Goal: Task Accomplishment & Management: Complete application form

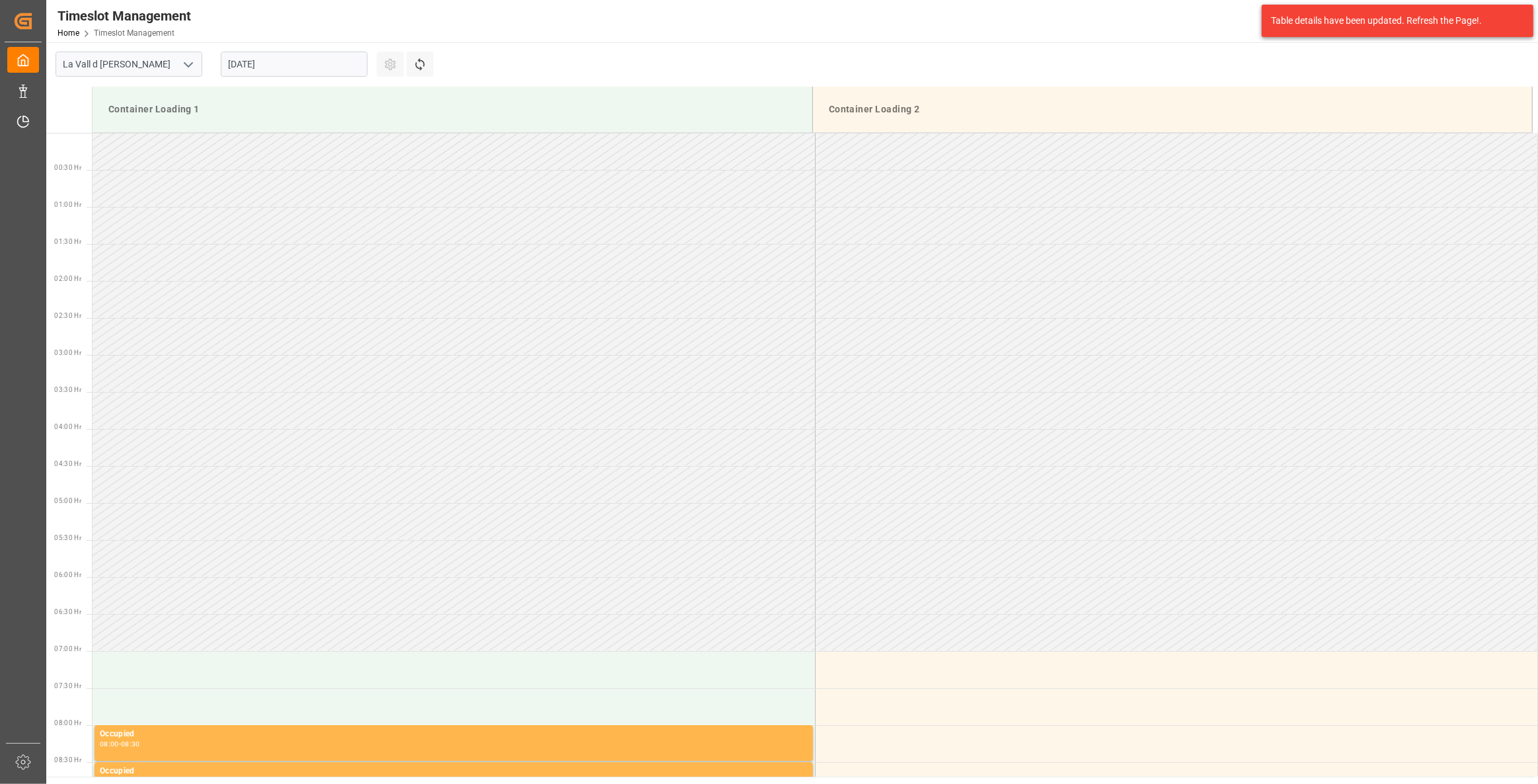
scroll to position [657, 0]
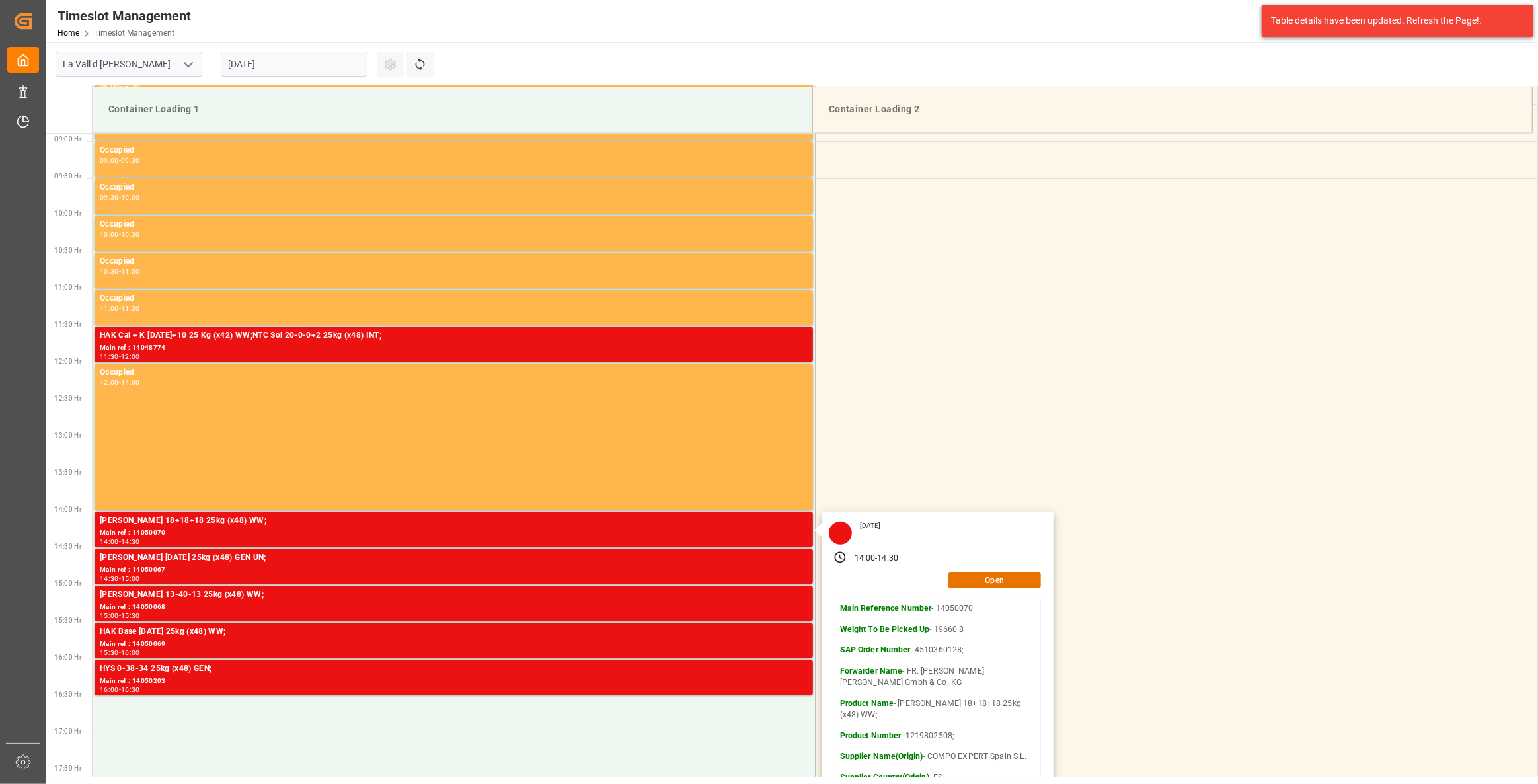
click at [267, 66] on input "[DATE]" at bounding box center [294, 64] width 147 height 25
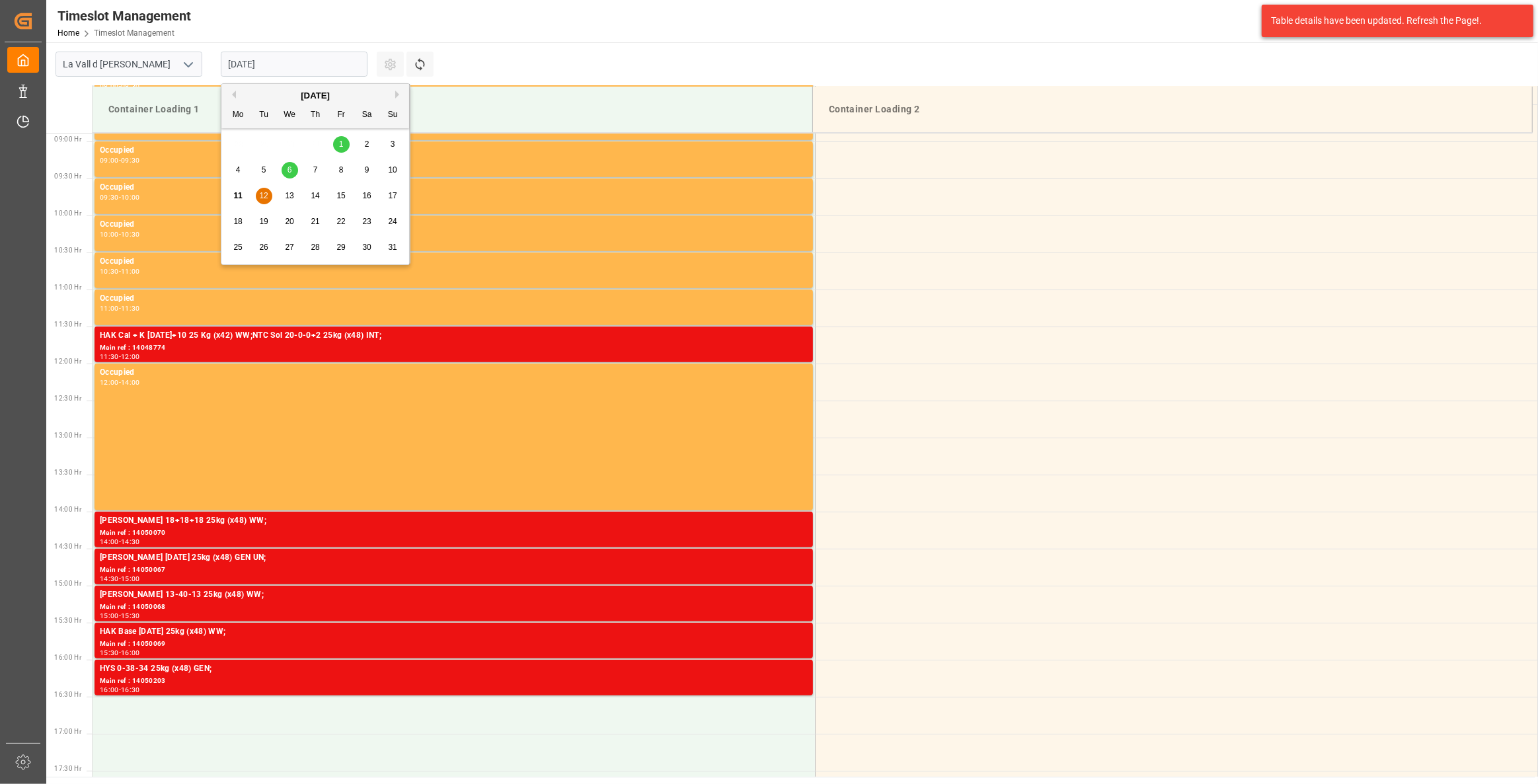
click at [283, 195] on div "13" at bounding box center [290, 196] width 17 height 16
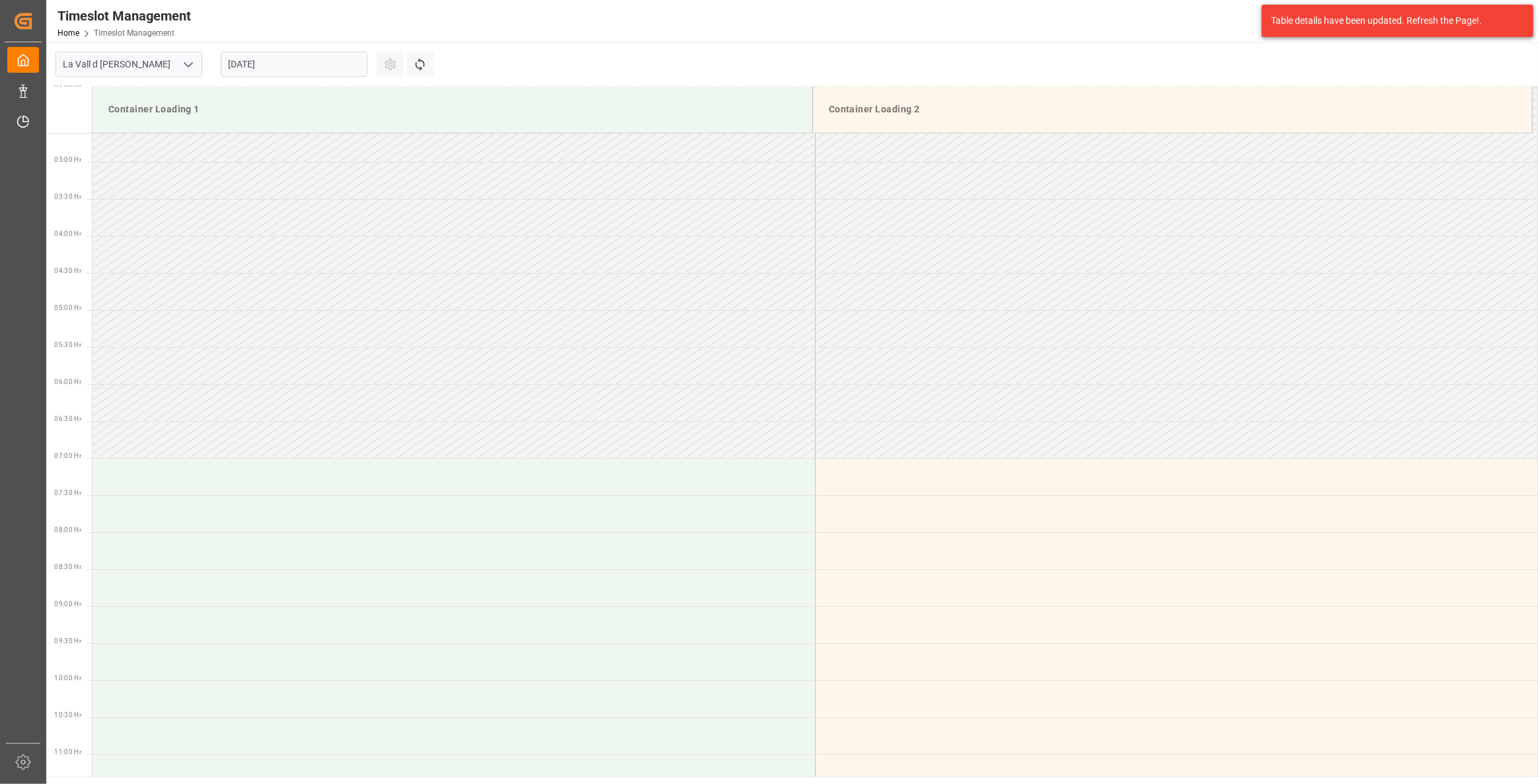
scroll to position [191, 0]
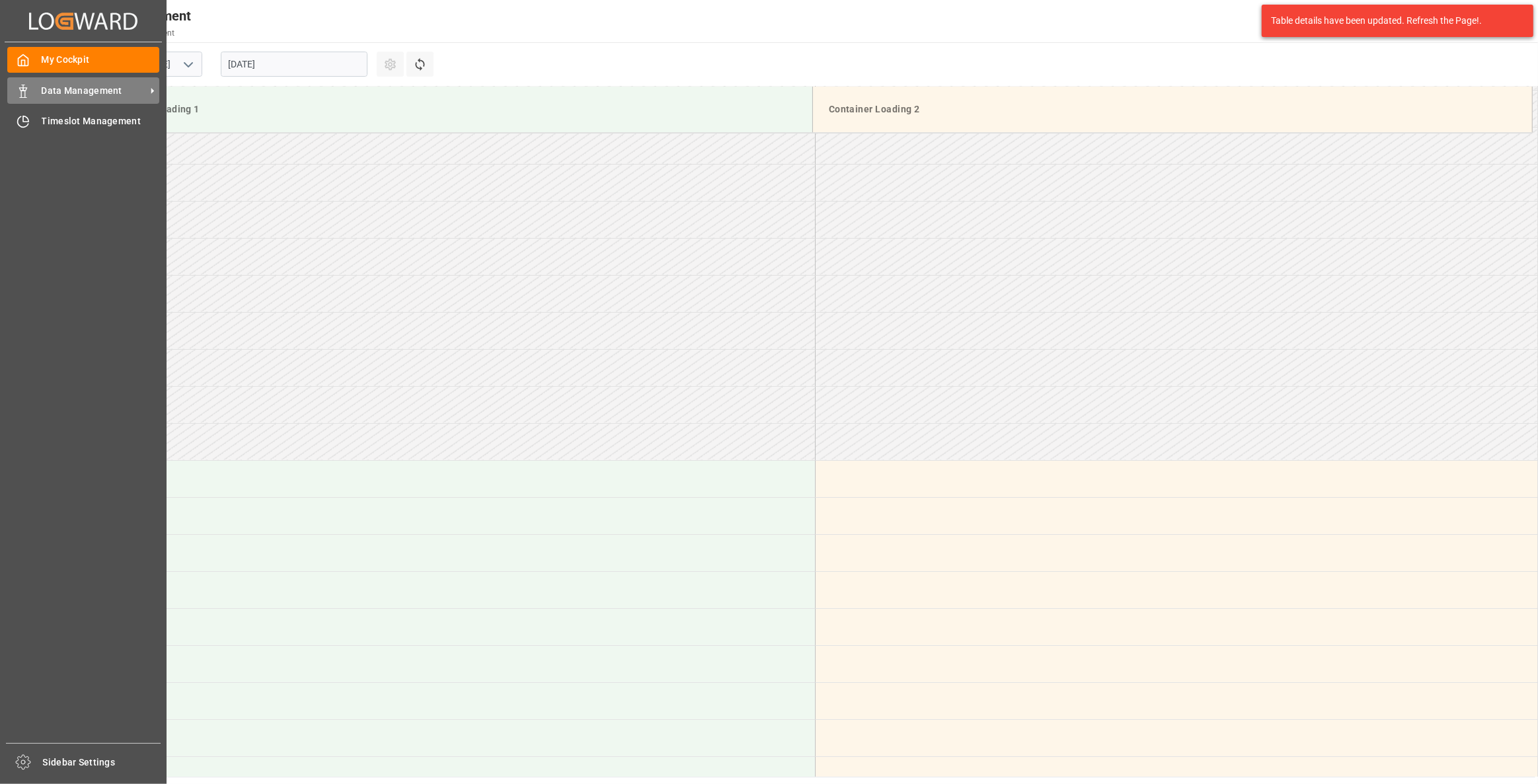
click at [31, 90] on div "Data Management Data Management" at bounding box center [83, 90] width 152 height 26
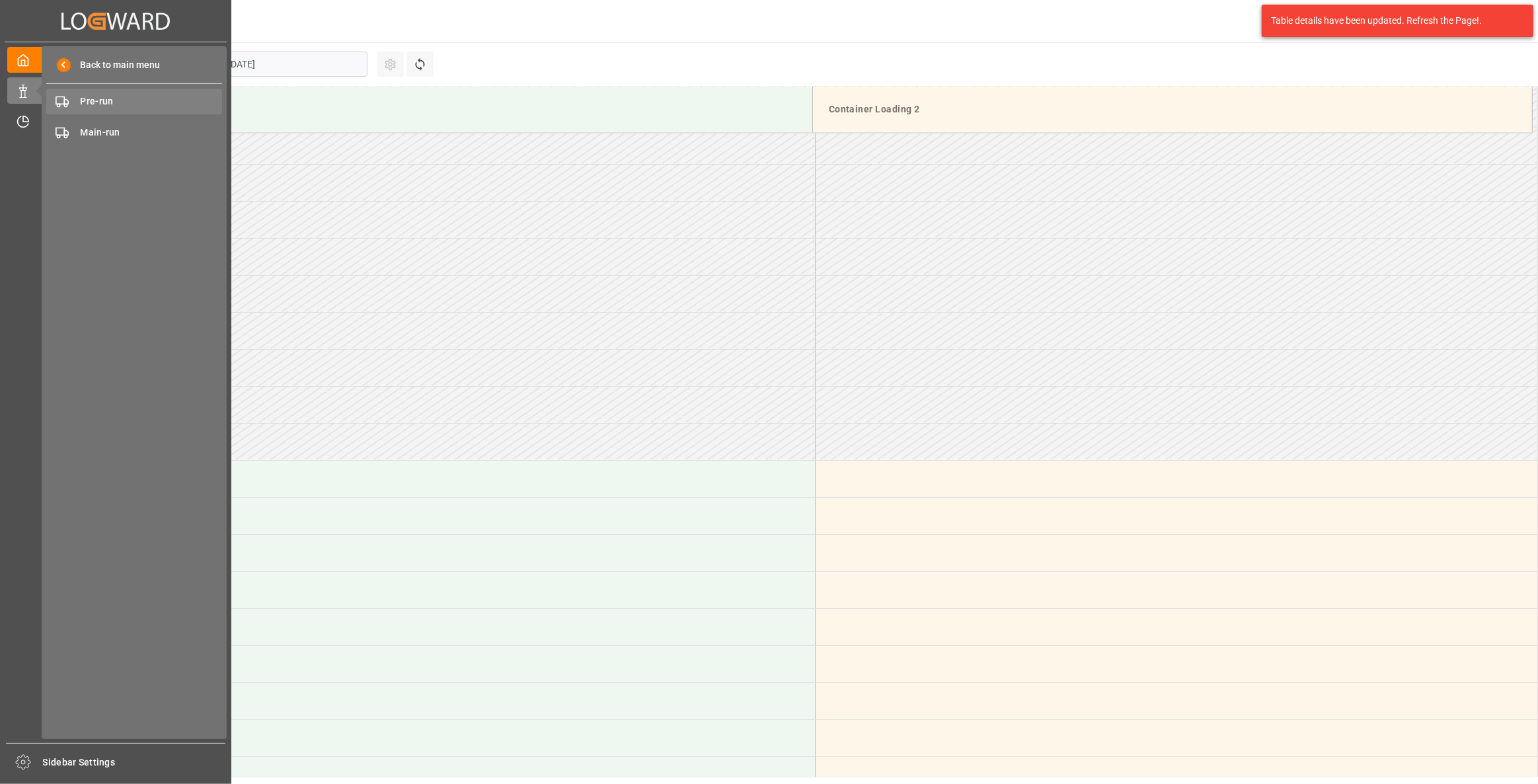
click at [158, 97] on span "Pre-run" at bounding box center [151, 101] width 142 height 14
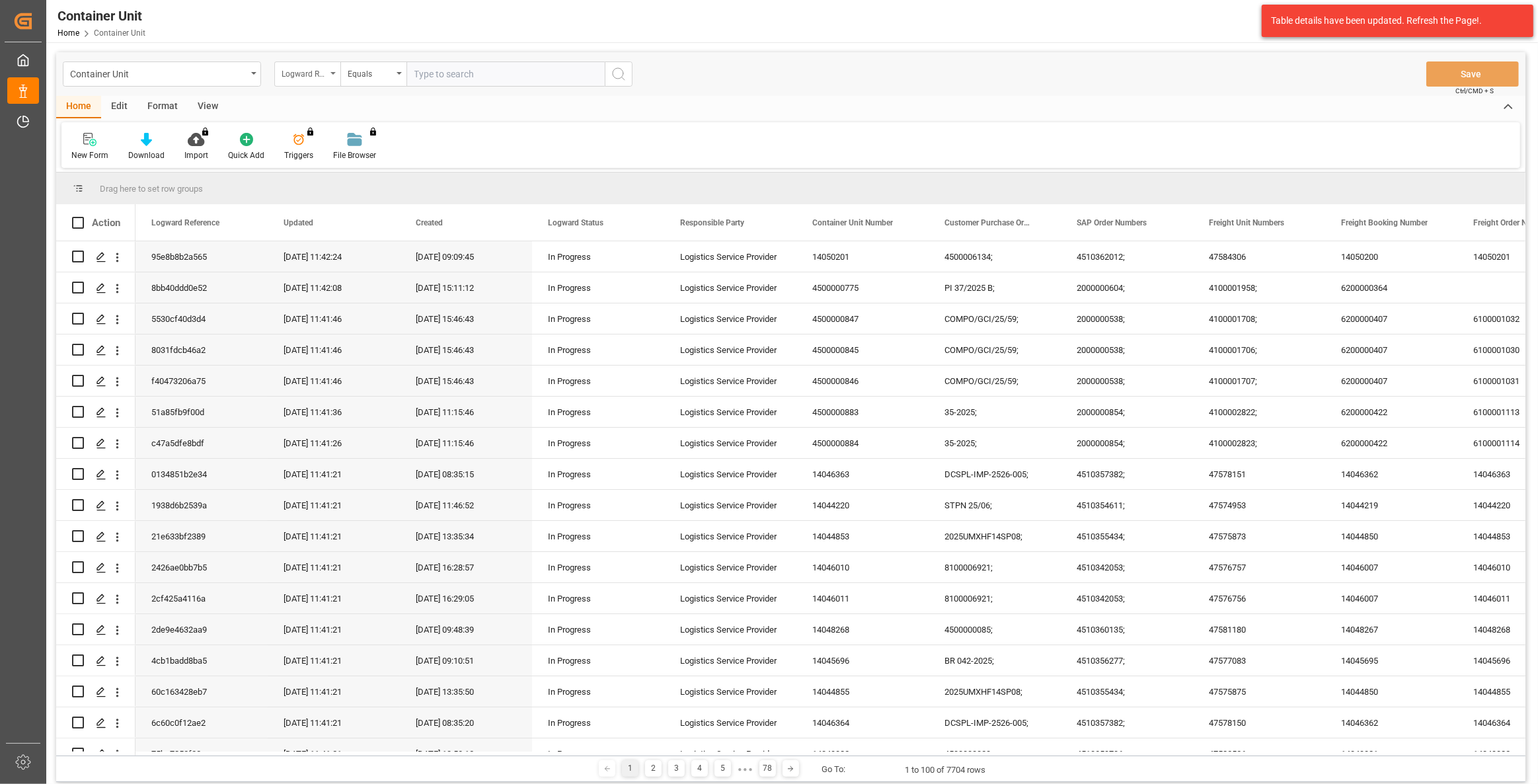
click at [311, 66] on div "Logward Reference" at bounding box center [304, 73] width 45 height 15
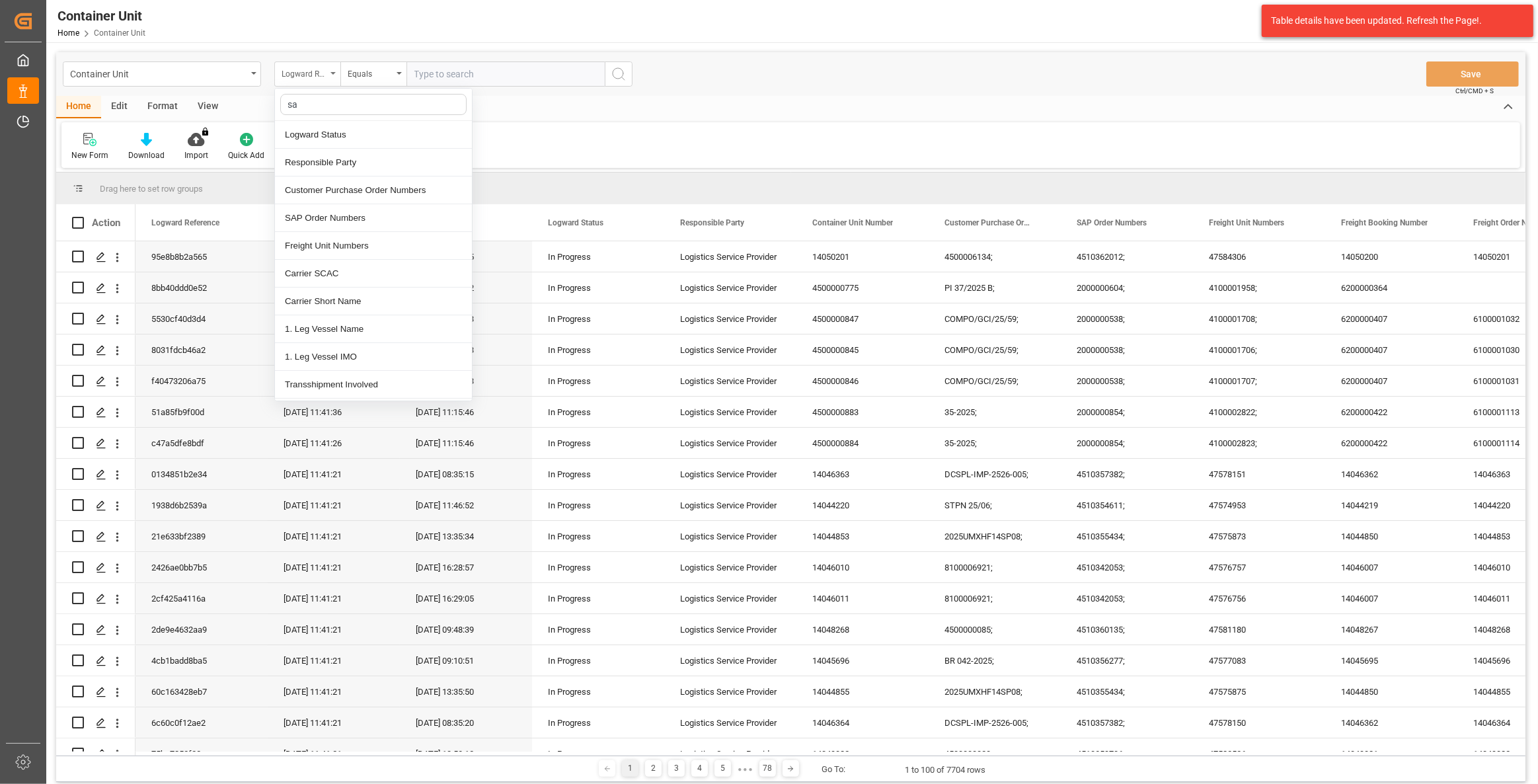
type input "sap"
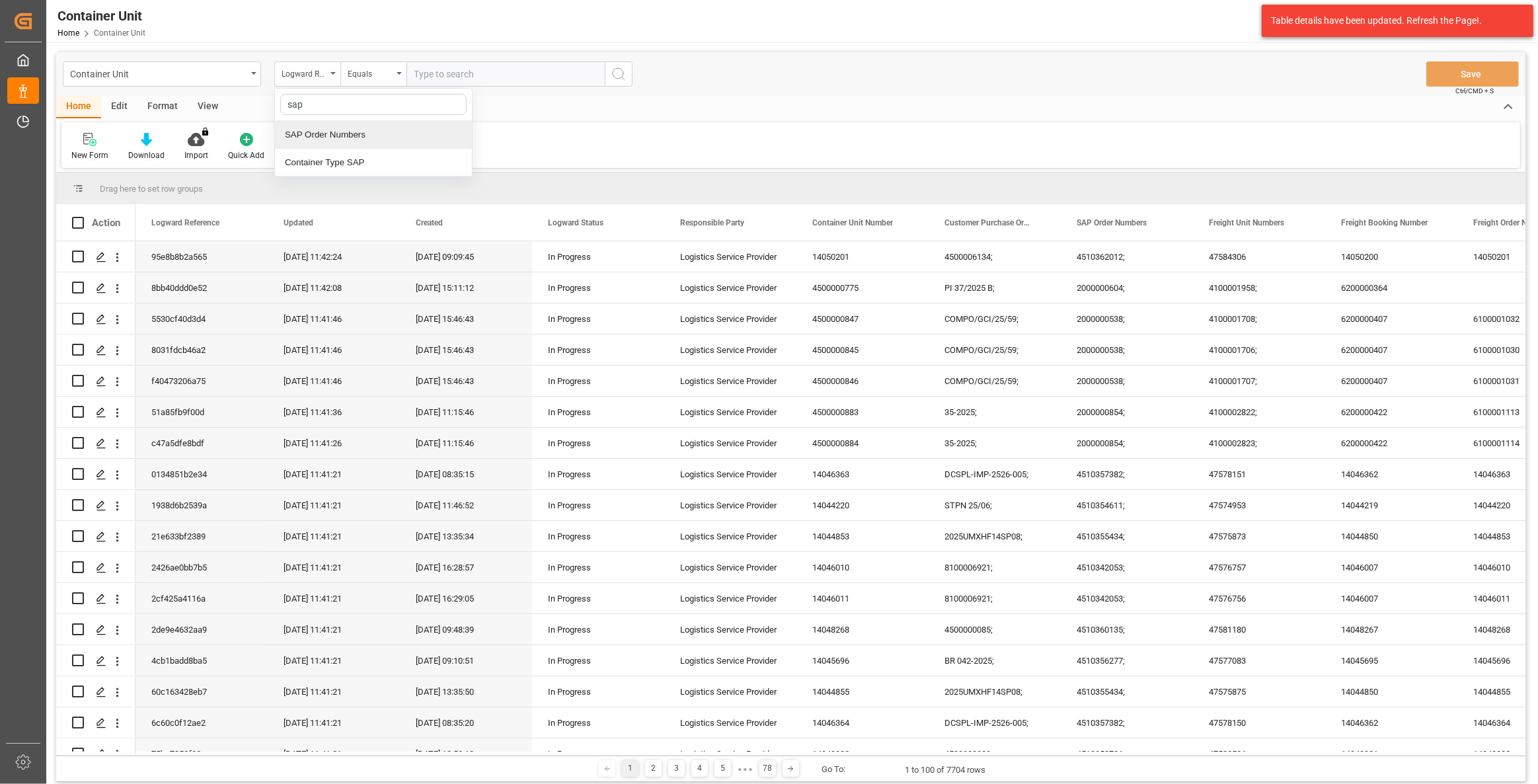
click at [361, 126] on div "SAP Order Numbers" at bounding box center [373, 135] width 197 height 28
click at [441, 81] on input "text" at bounding box center [505, 74] width 198 height 25
paste input "4510360161"
type input "4510360161;"
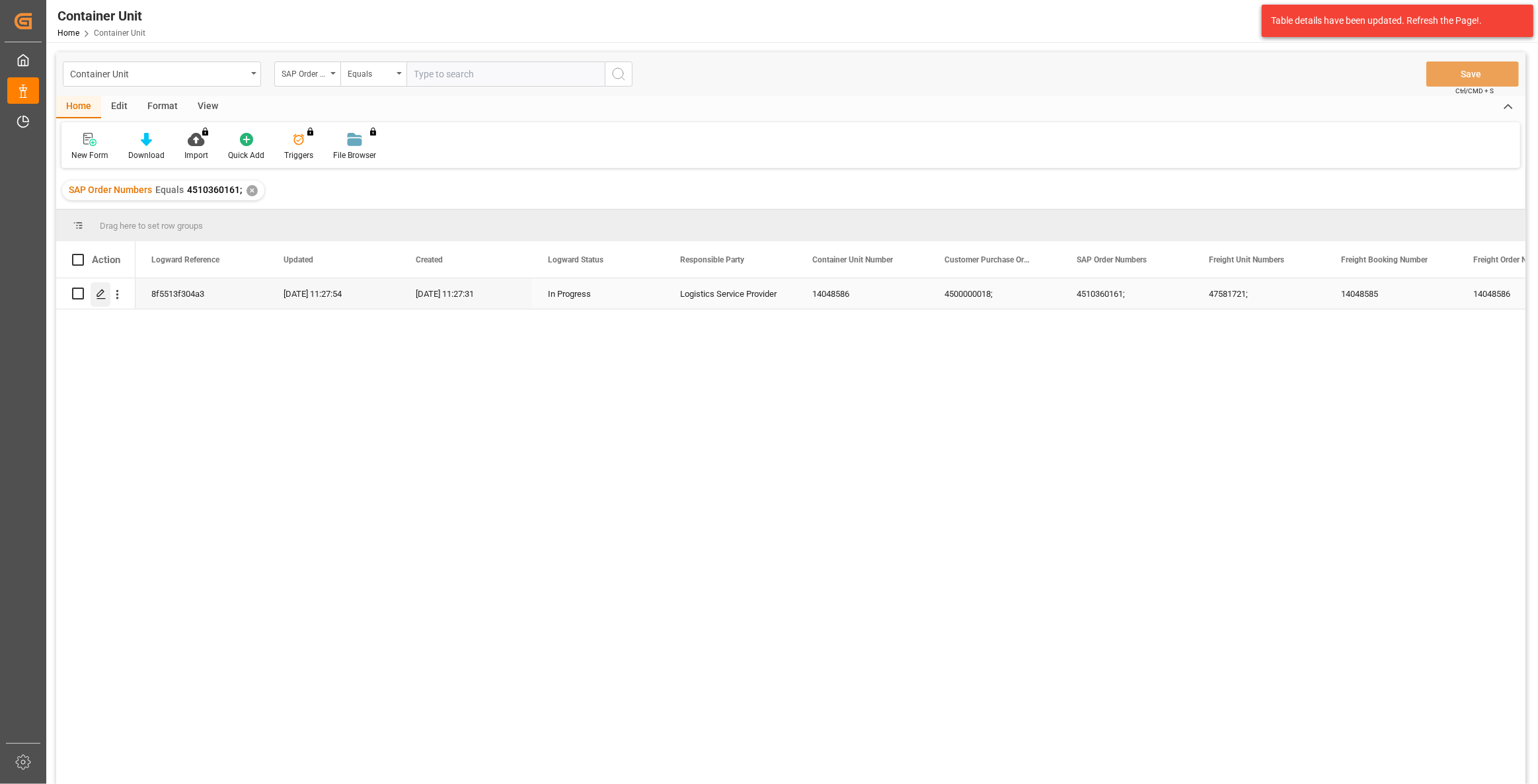
click at [99, 299] on div "Press SPACE to select this row." at bounding box center [100, 294] width 20 height 24
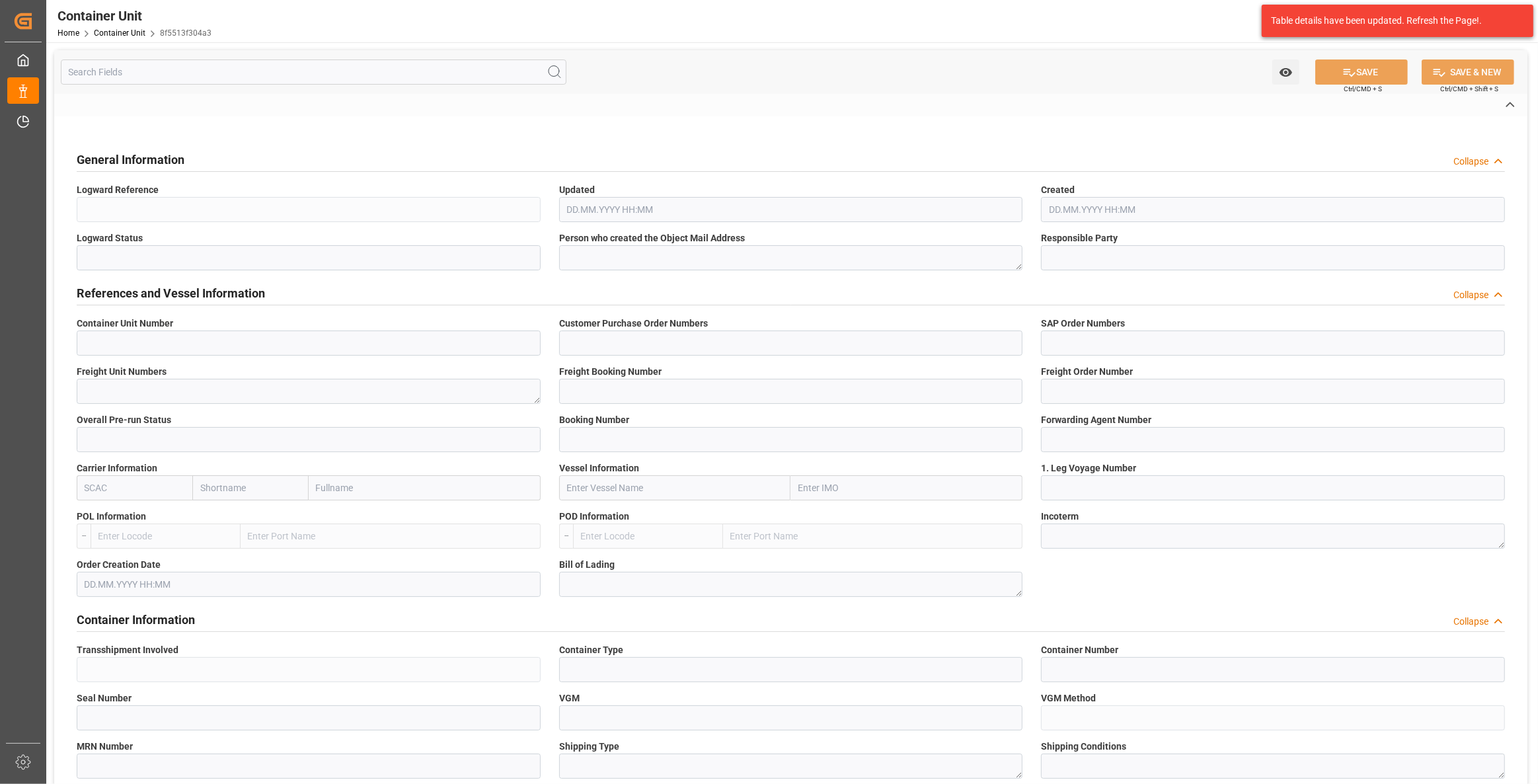
type input "14048586"
type input "4500000018;"
type input "4510360161;"
type textarea "47581721;"
type input "14048585"
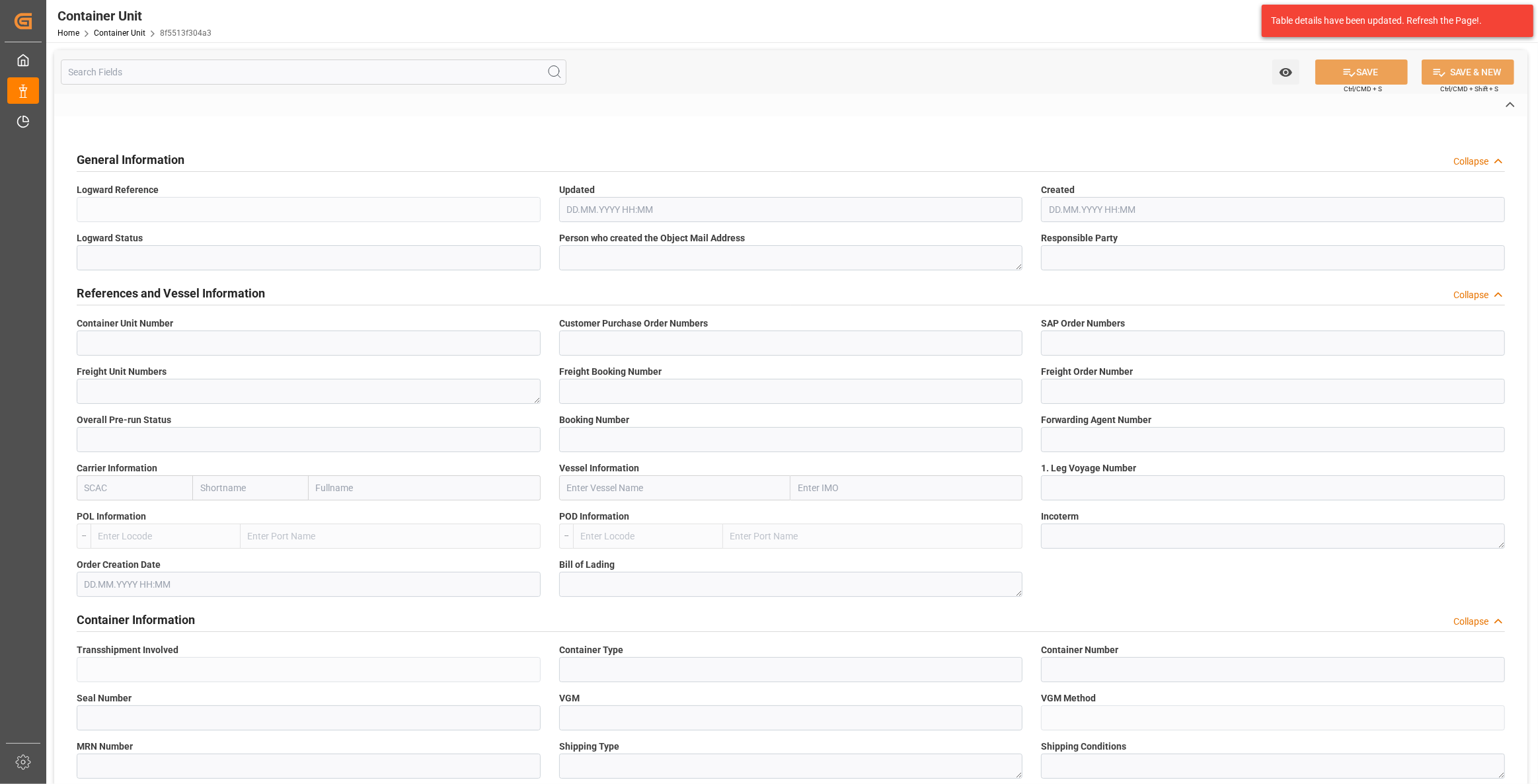
type input "14048586"
type input "1"
type input "6605473"
type input "[GEOGRAPHIC_DATA]"
type input "El Dekheila"
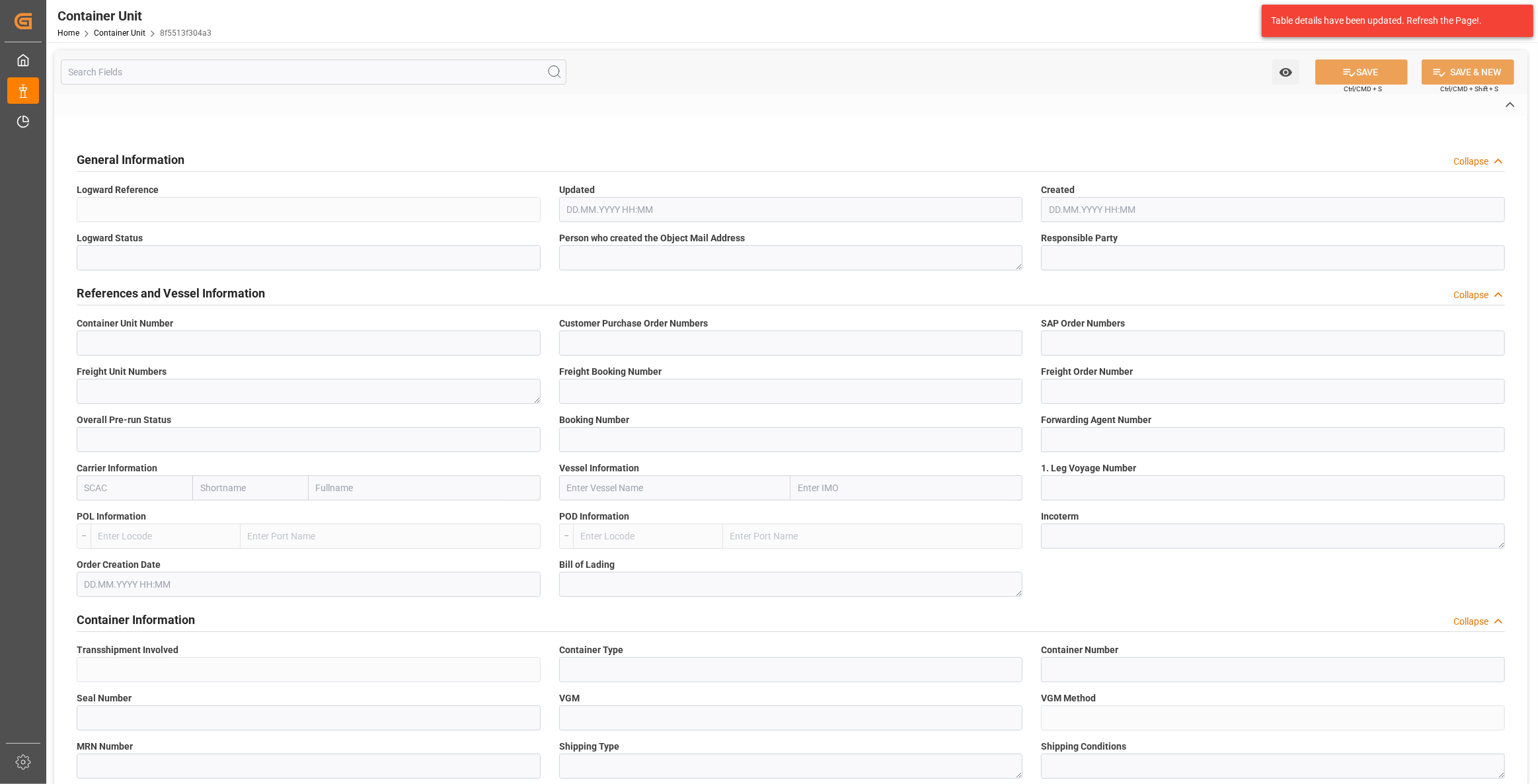
type textarea "CIF"
type input "No"
type input "20GP"
type input "2"
type textarea "30"
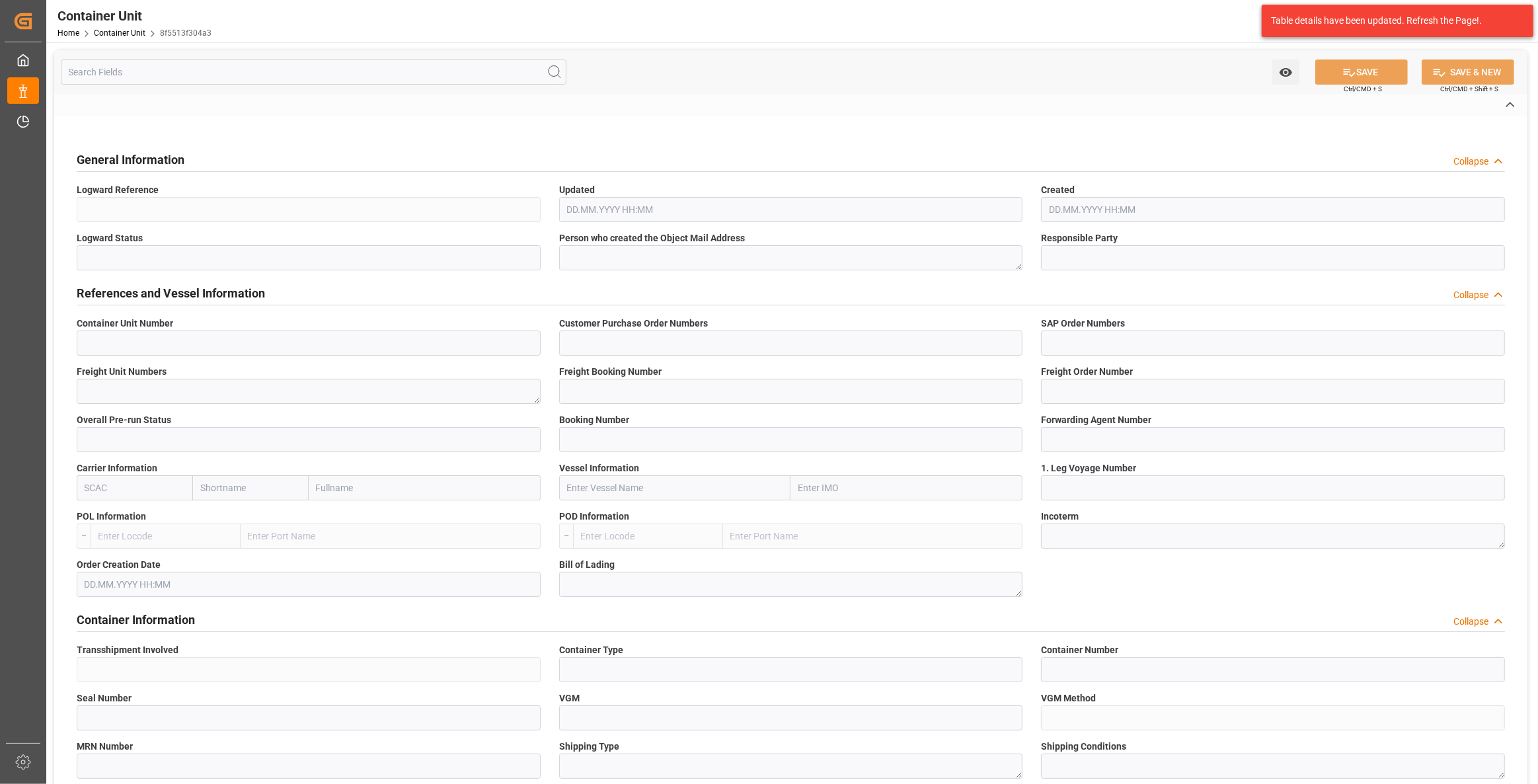
type textarea "Z3"
type input "[DATE]"
type textarea "COMPO Centro de Producción"
type textarea "12600"
type input "[GEOGRAPHIC_DATA]"
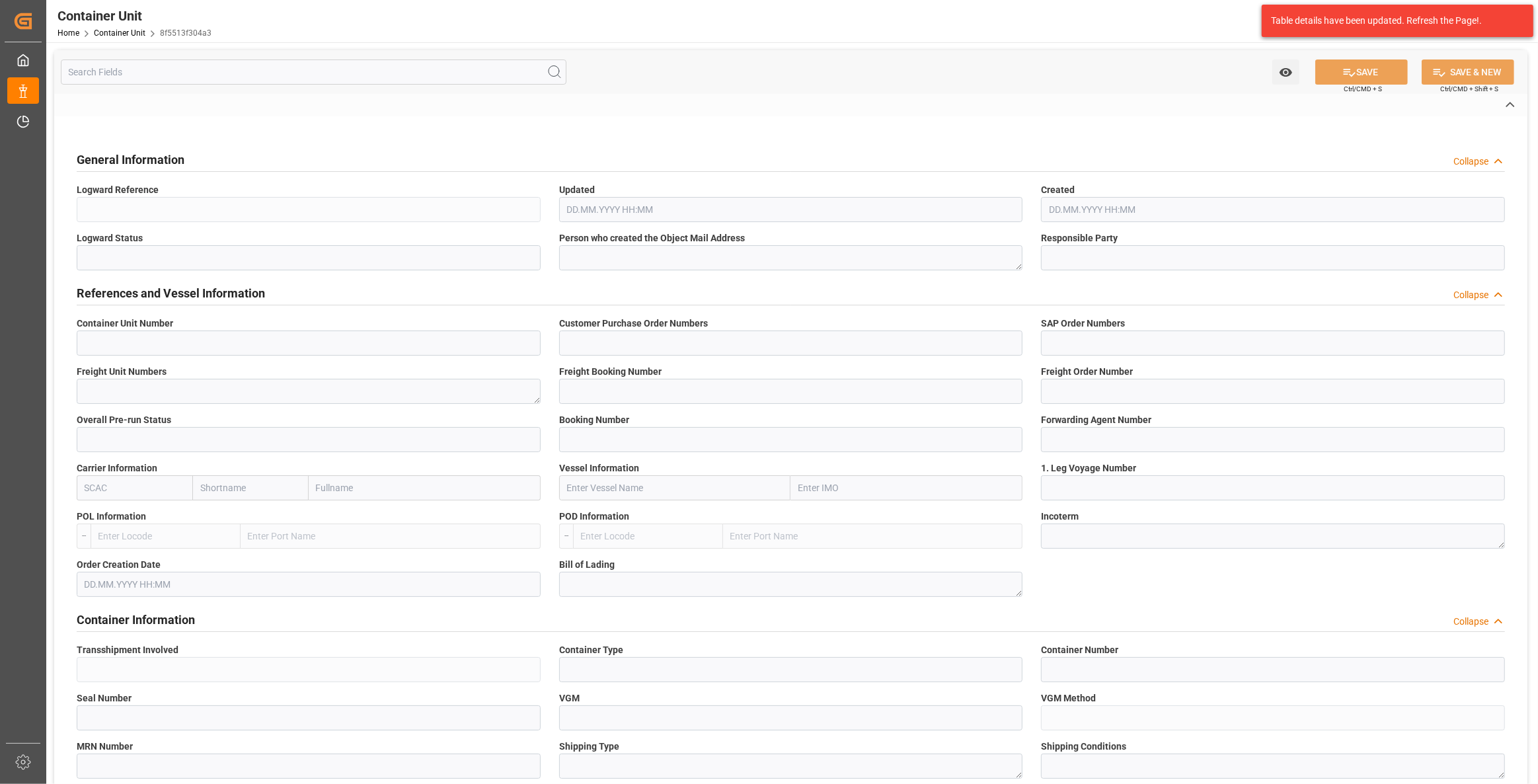
type input "EUR"
type textarea "[DATE]"
type textarea "KSL Presal SP 4x2,5kg (x36) WW;"
type textarea "4201602011;"
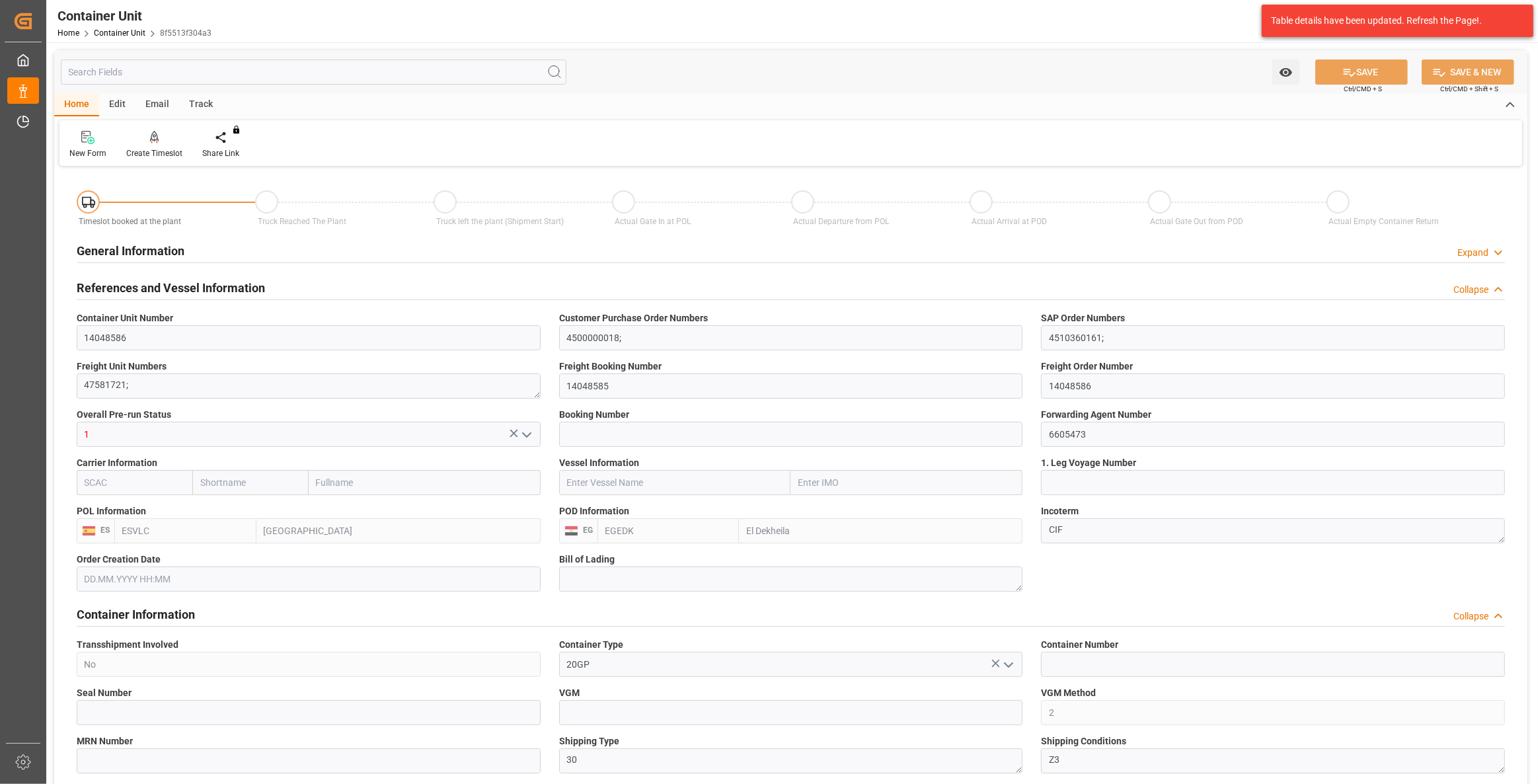
type input "ESVLC"
type input "EGEDK"
type input "0"
type input "10"
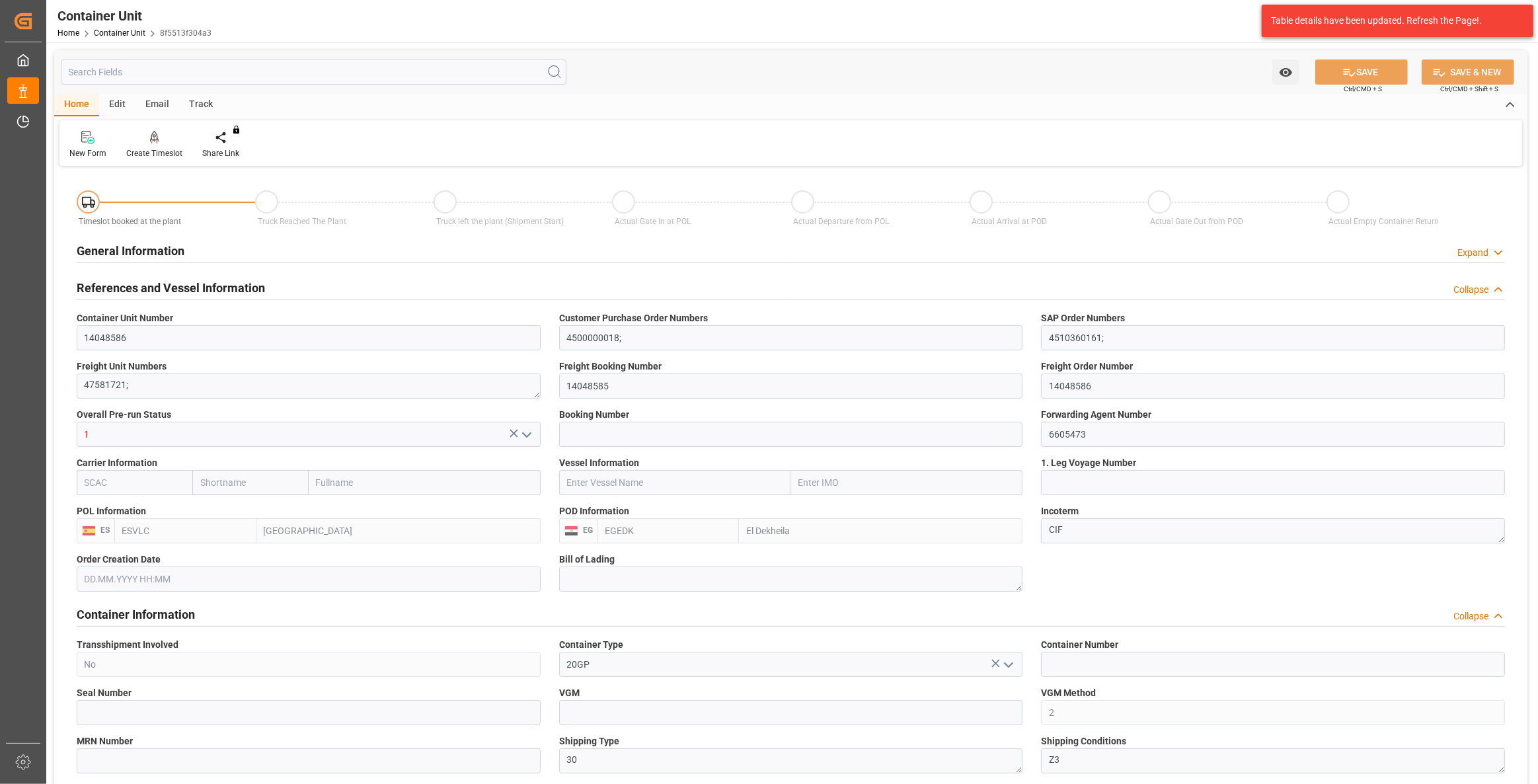
type input "3744"
type input "[DATE] 11:27"
type input "[DATE]"
click at [144, 145] on div "Create Timeslot" at bounding box center [154, 145] width 76 height 29
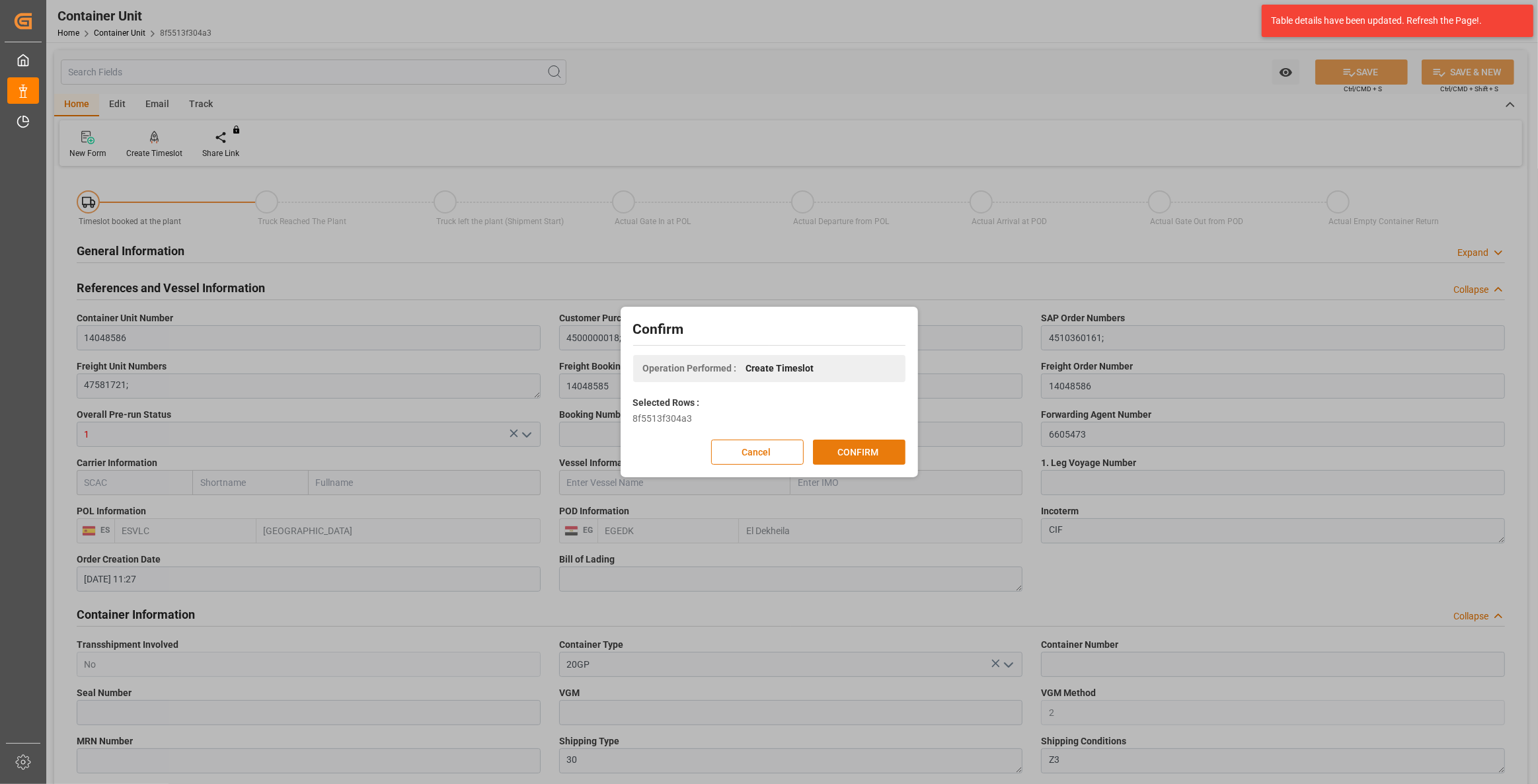
click at [855, 452] on button "CONFIRM" at bounding box center [859, 452] width 92 height 25
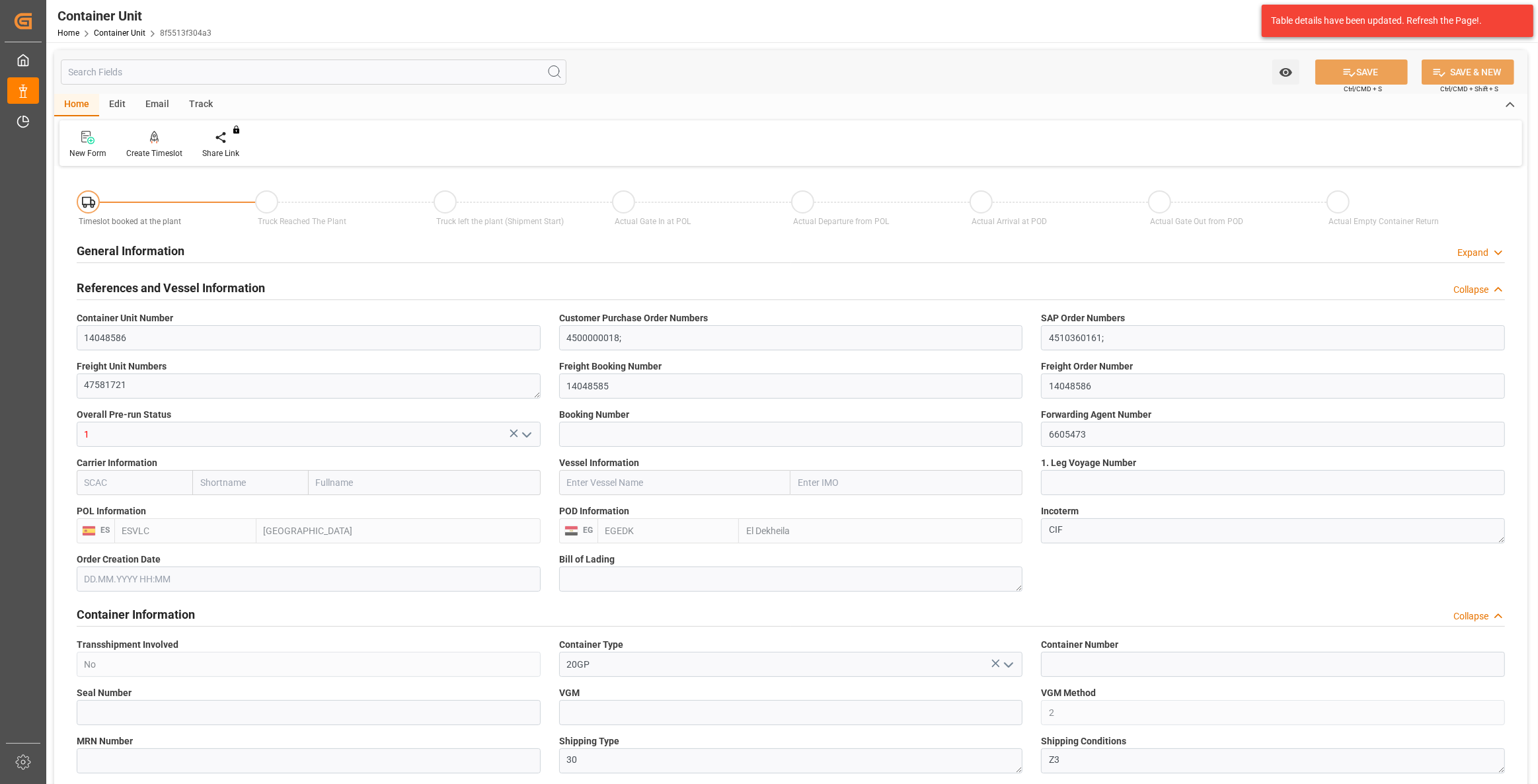
type input "ESVLC"
type input "EGEDK"
type input "0"
type input "10"
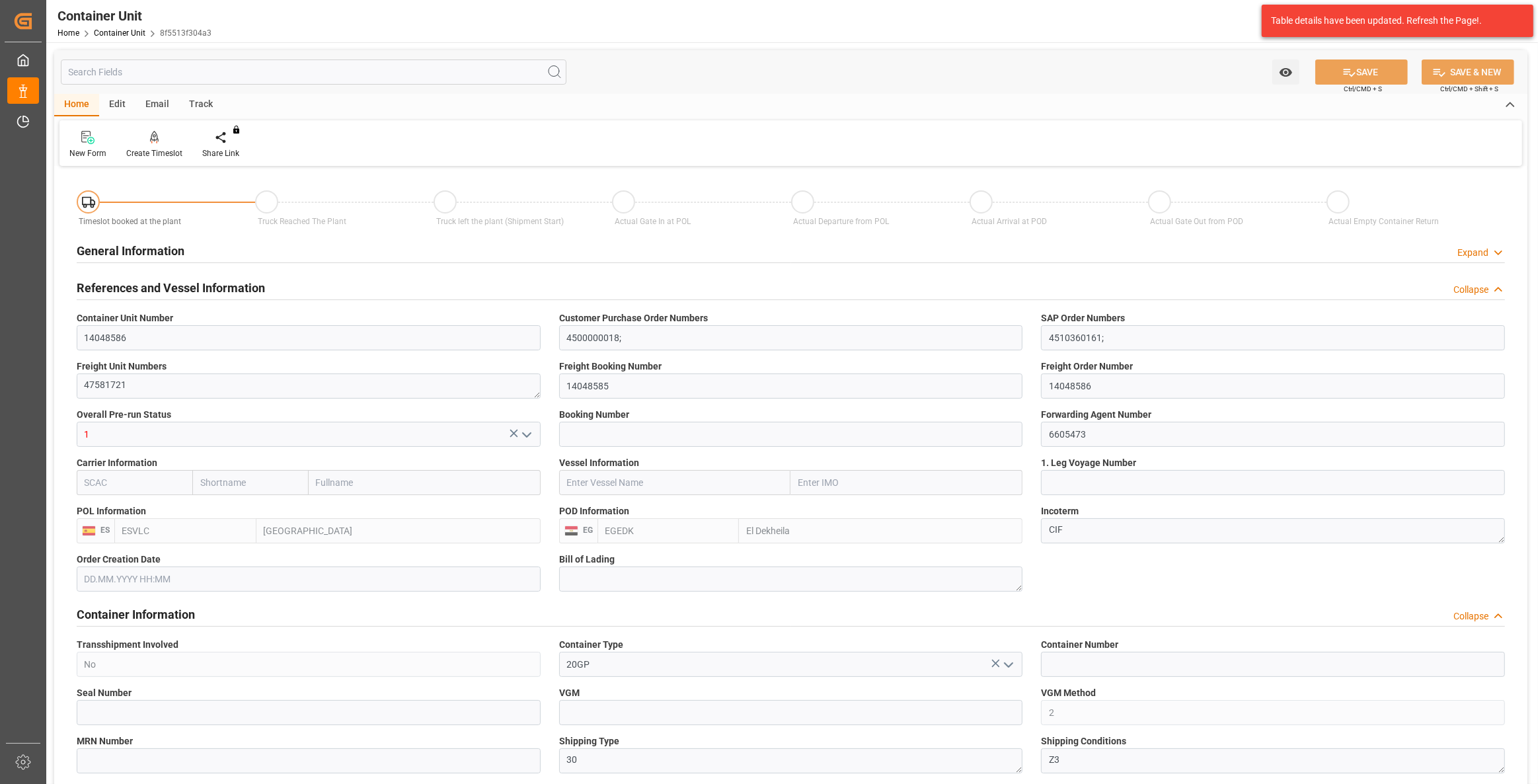
type input "3744"
type input "[DATE] 11:27"
type input "[DATE]"
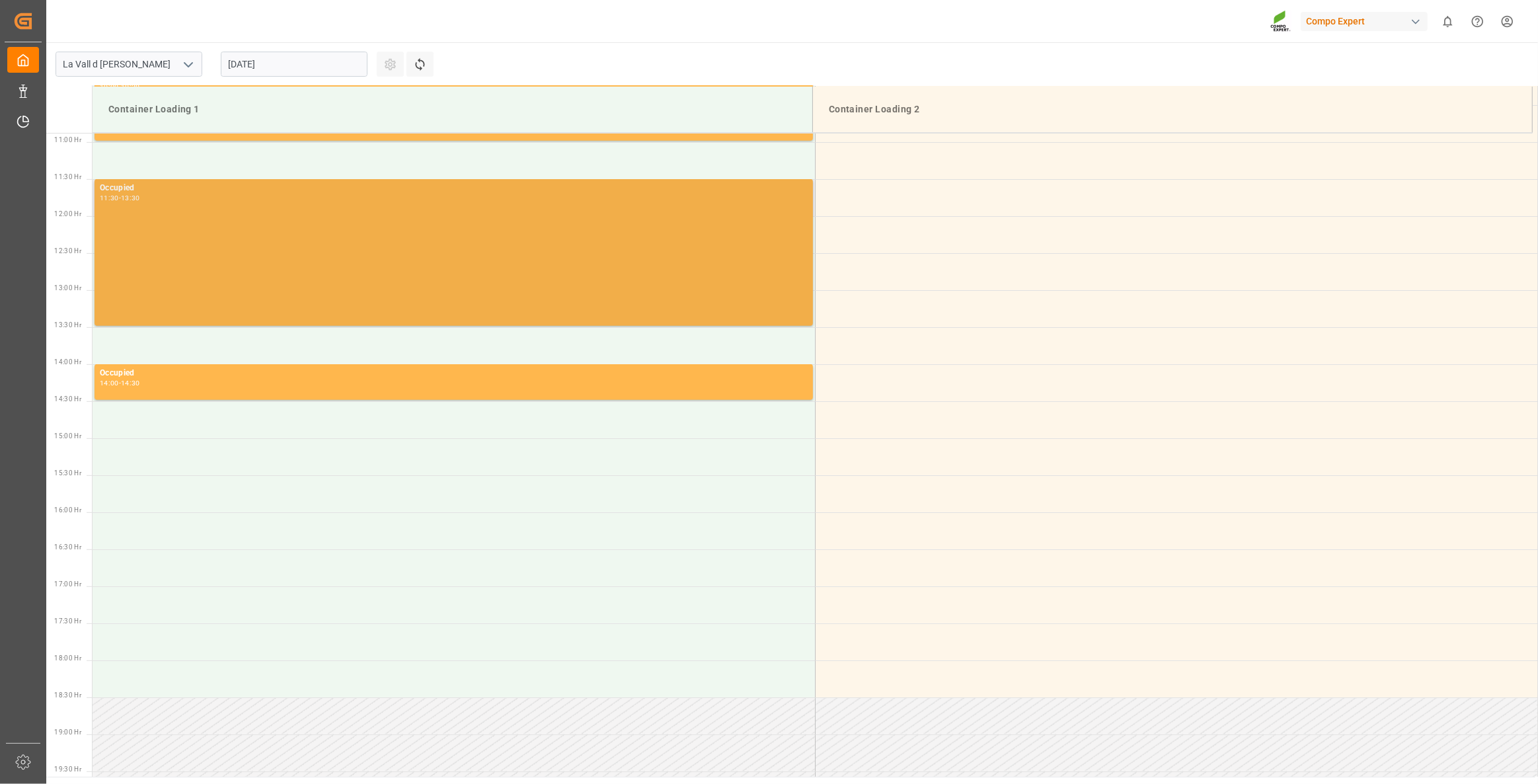
scroll to position [806, 0]
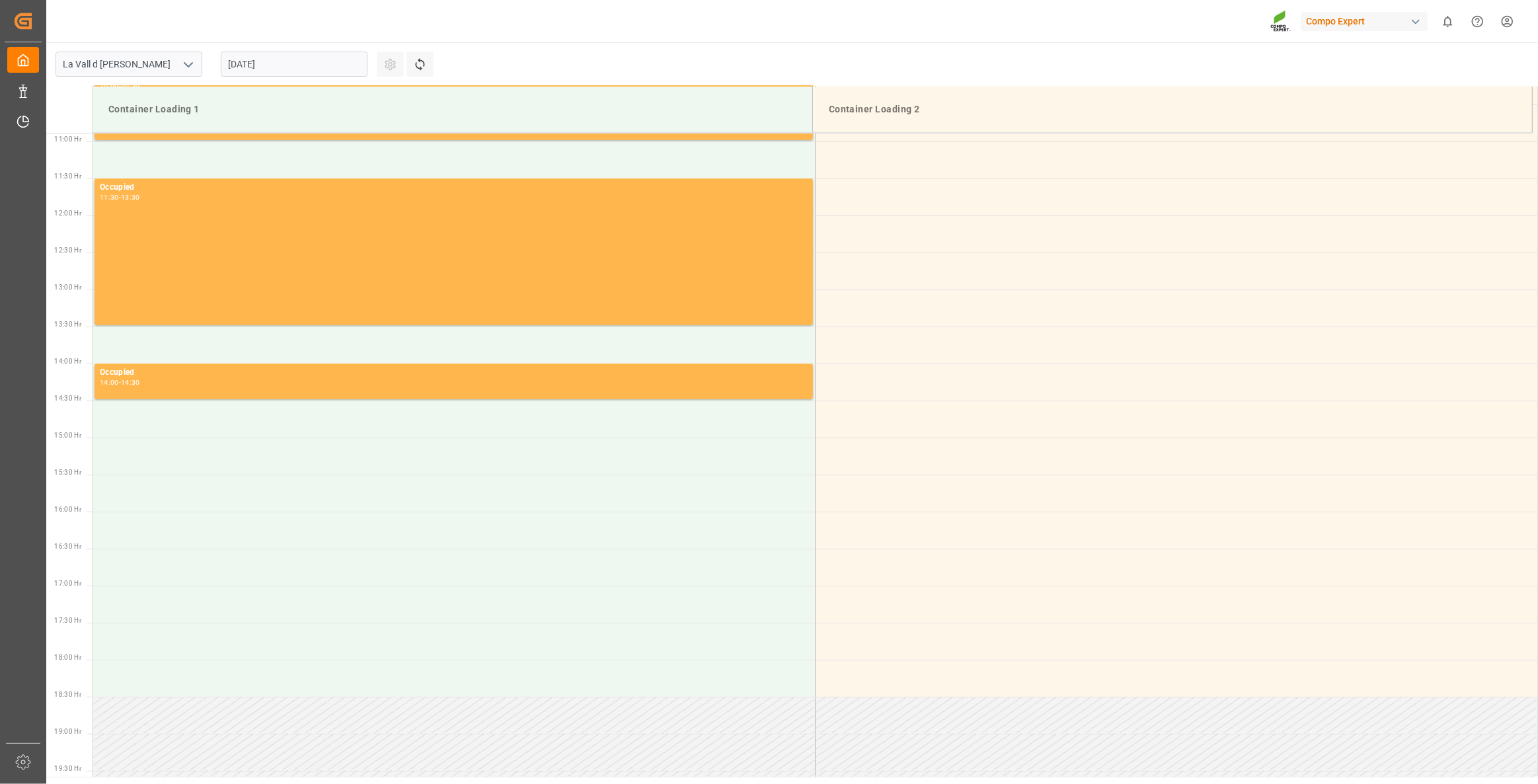
click at [324, 64] on input "11.08.2025" at bounding box center [294, 64] width 147 height 25
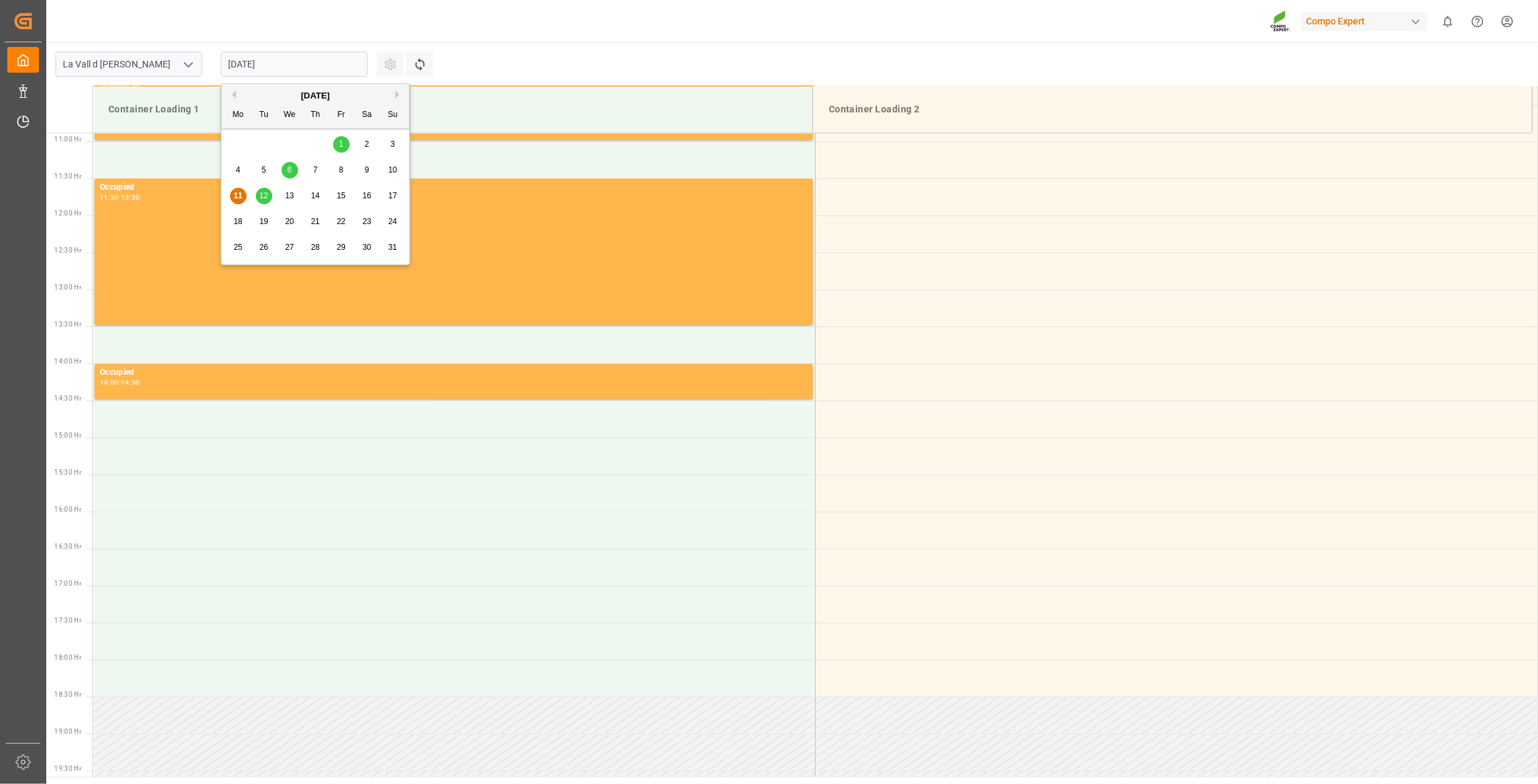
click at [290, 192] on span "13" at bounding box center [289, 195] width 8 height 9
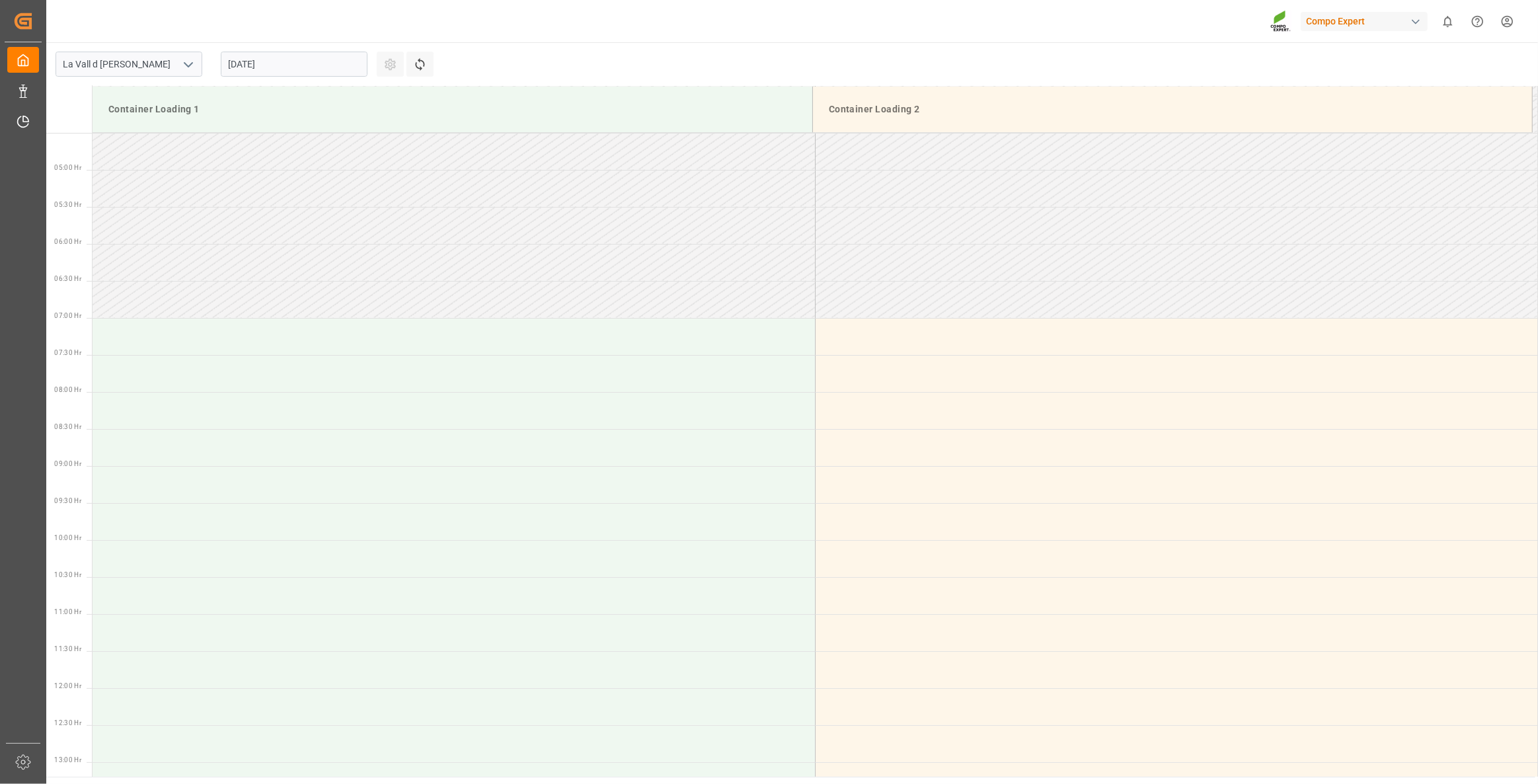
scroll to position [325, 0]
click at [158, 428] on td at bounding box center [453, 419] width 722 height 37
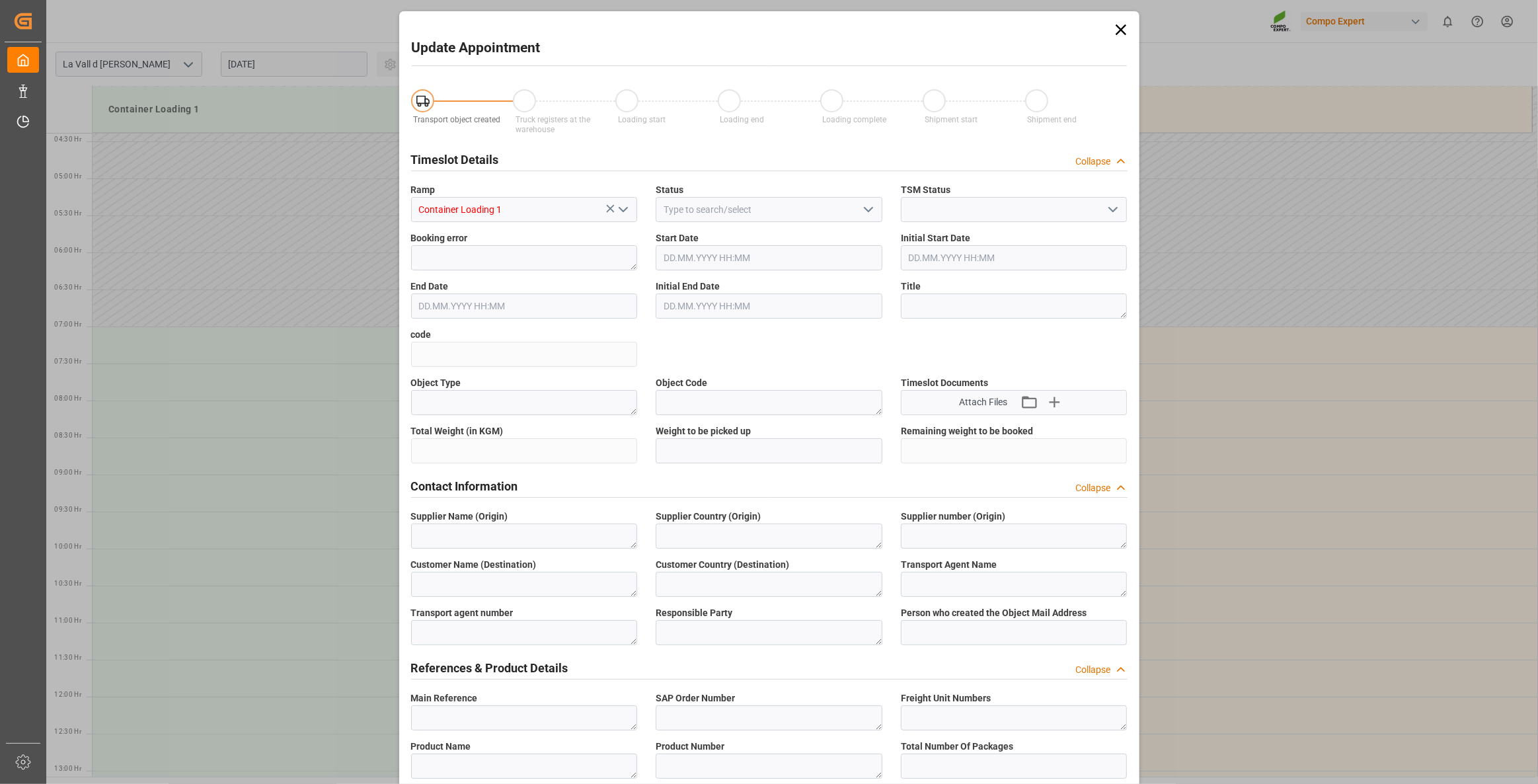
type input "13.08.2025 08:00"
type input "13.08.2025 08:30"
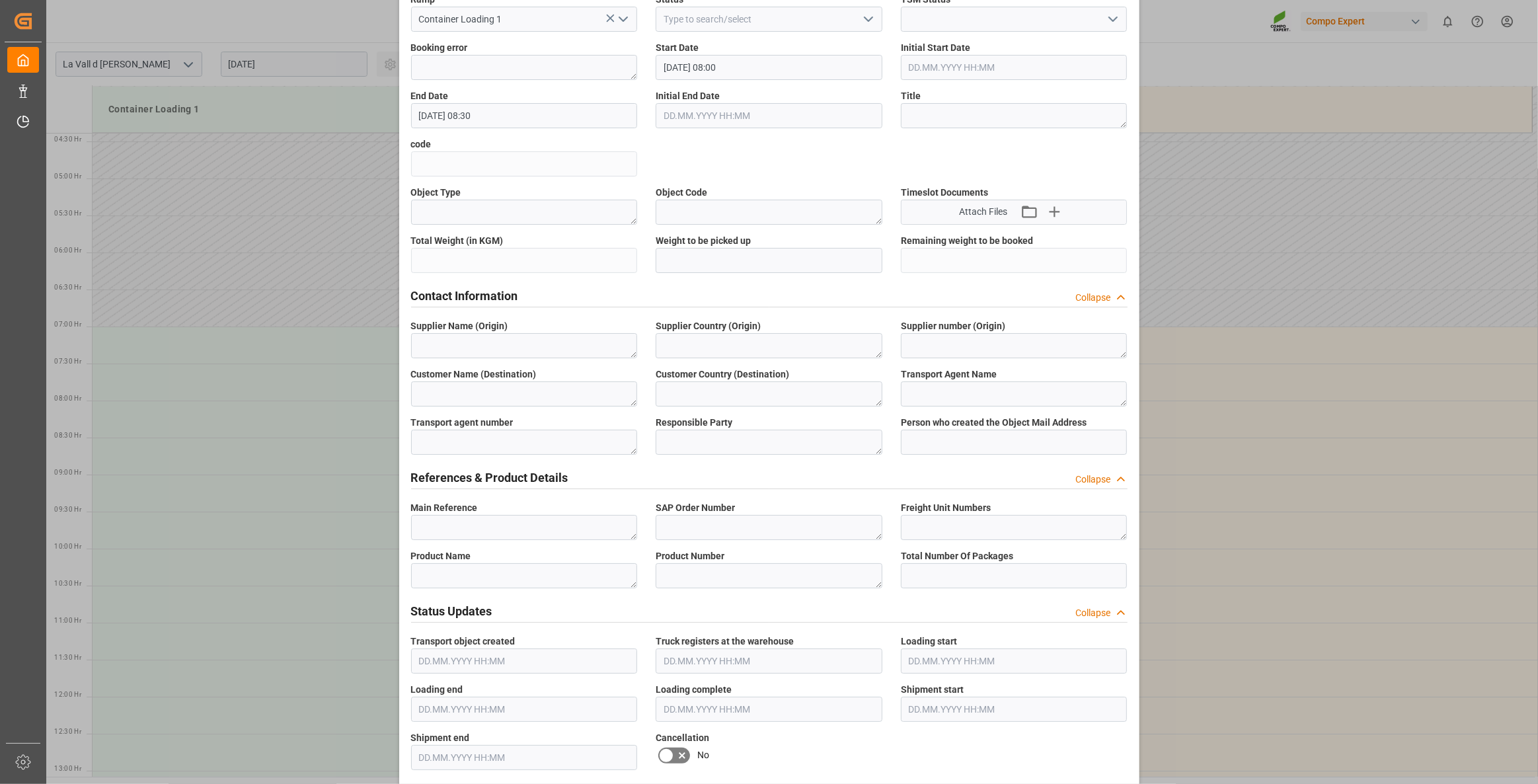
scroll to position [59, 0]
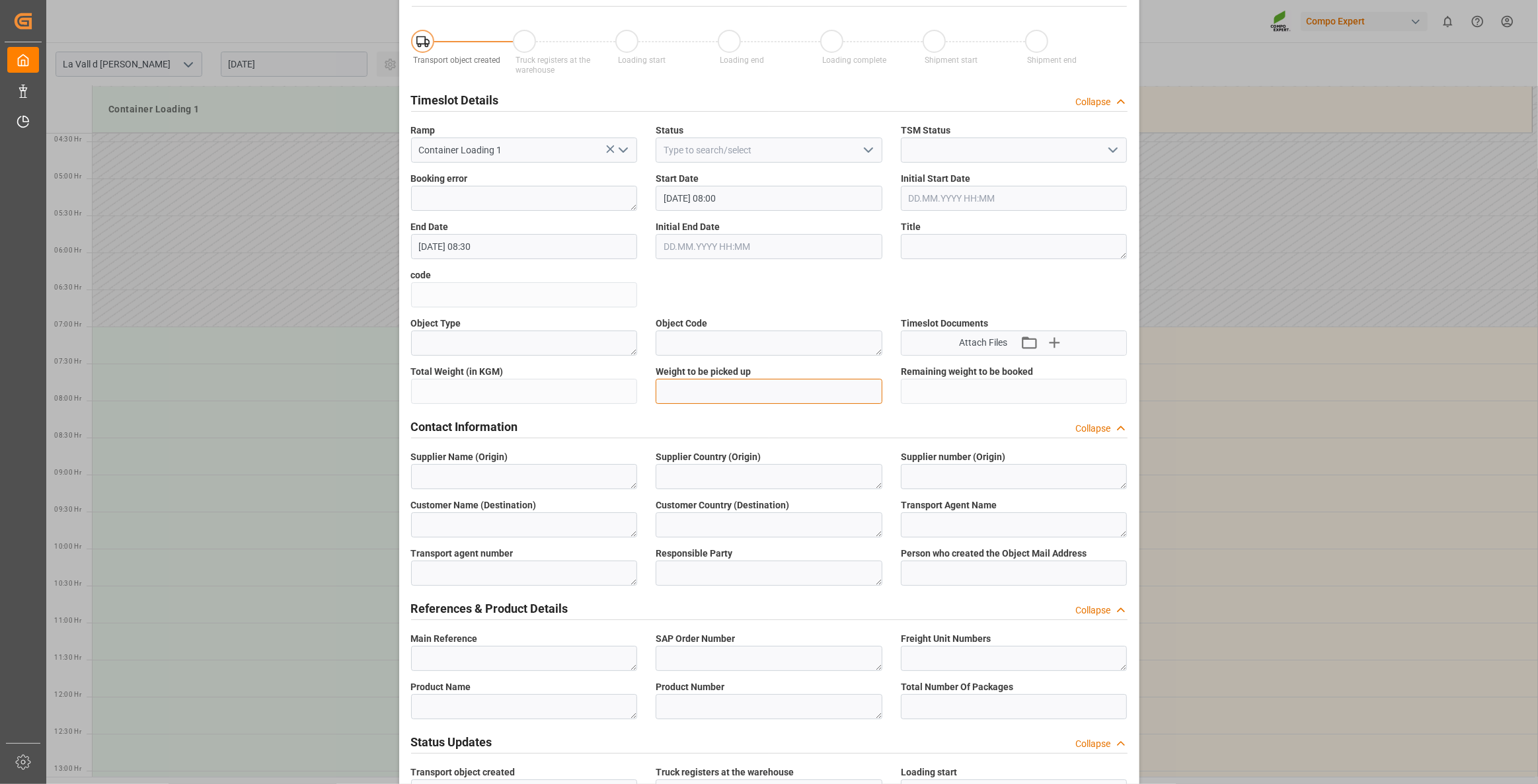
click at [707, 387] on input "text" at bounding box center [769, 391] width 227 height 25
type input "3744"
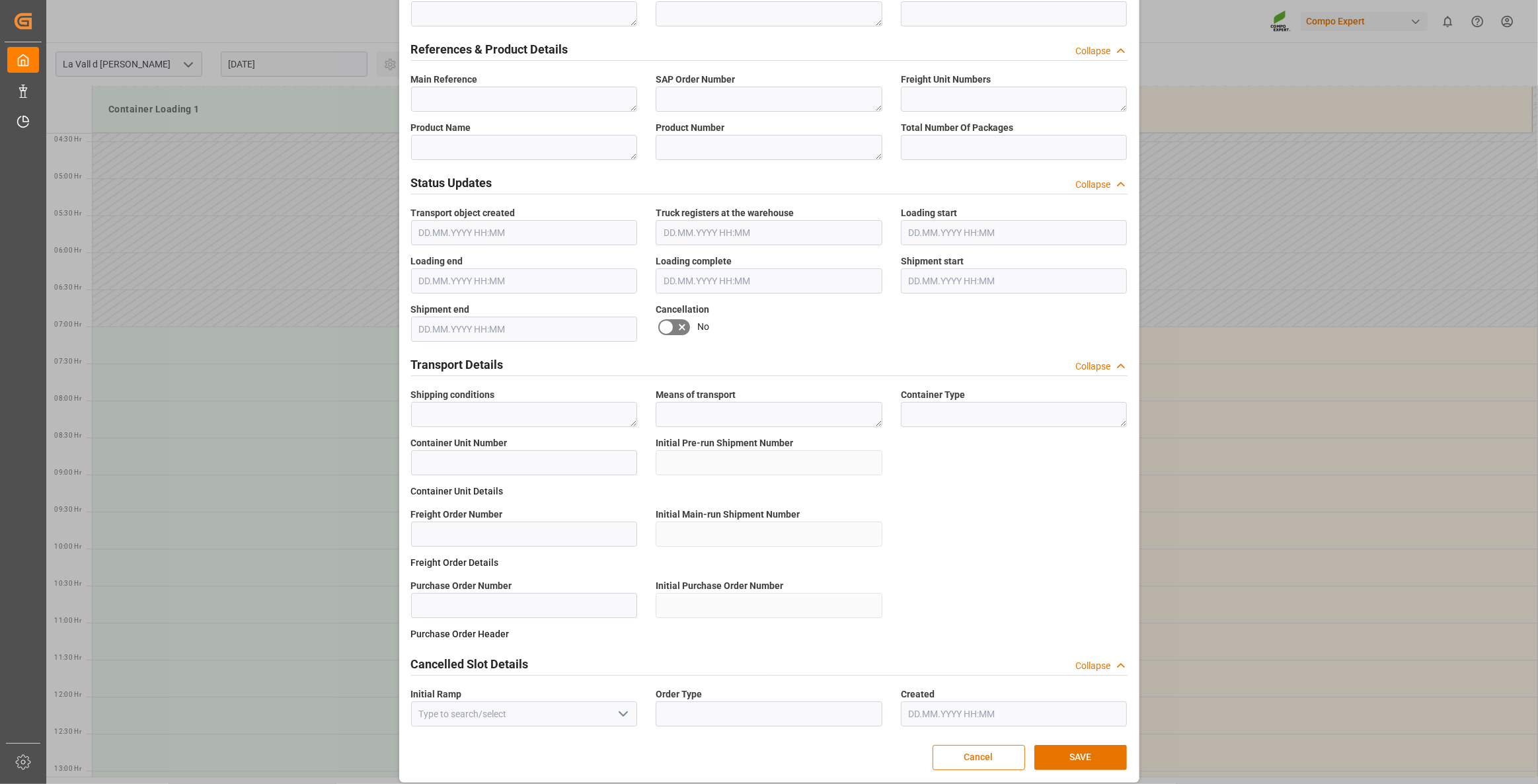
scroll to position [627, 0]
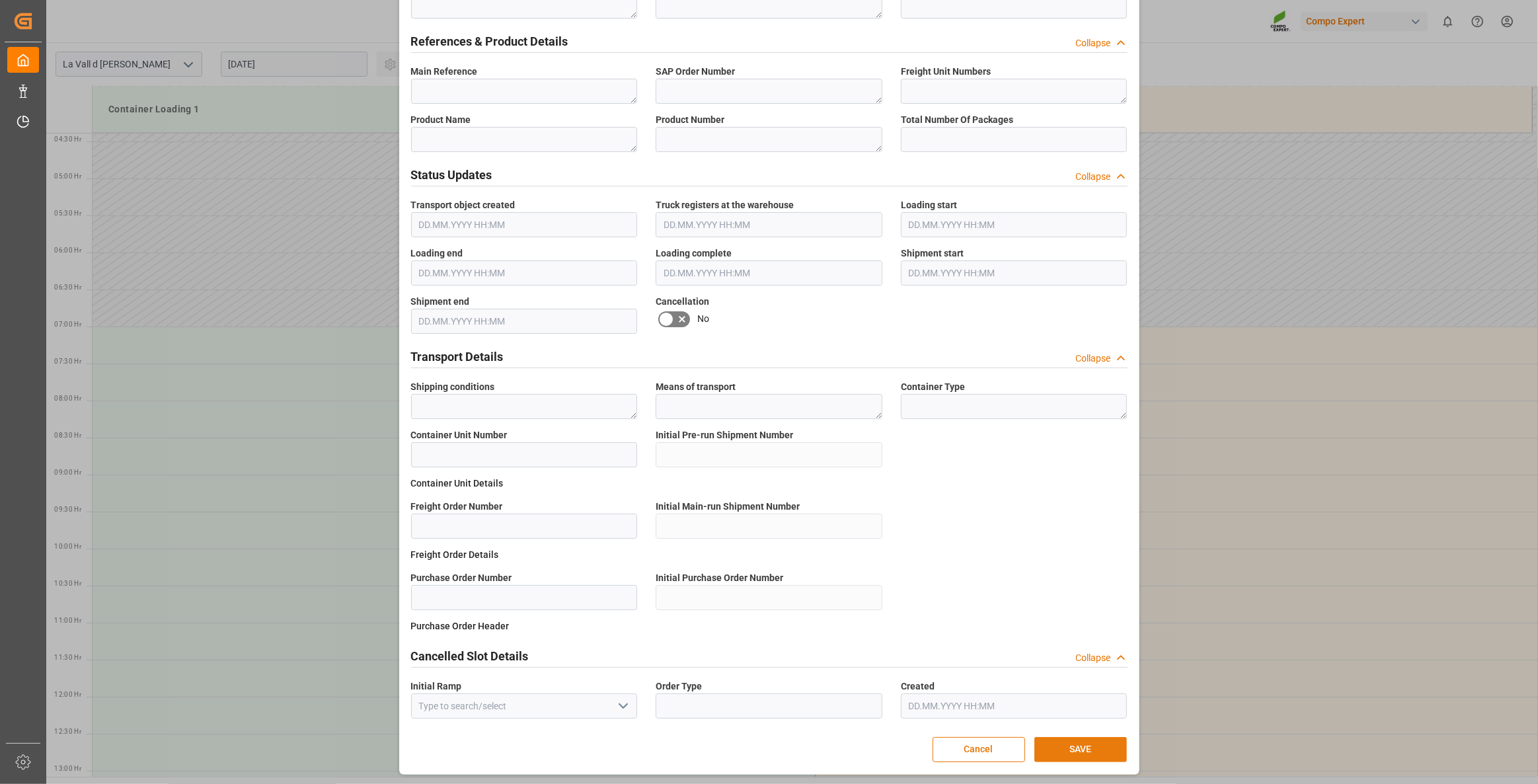
click at [1103, 752] on button "SAVE" at bounding box center [1081, 749] width 92 height 25
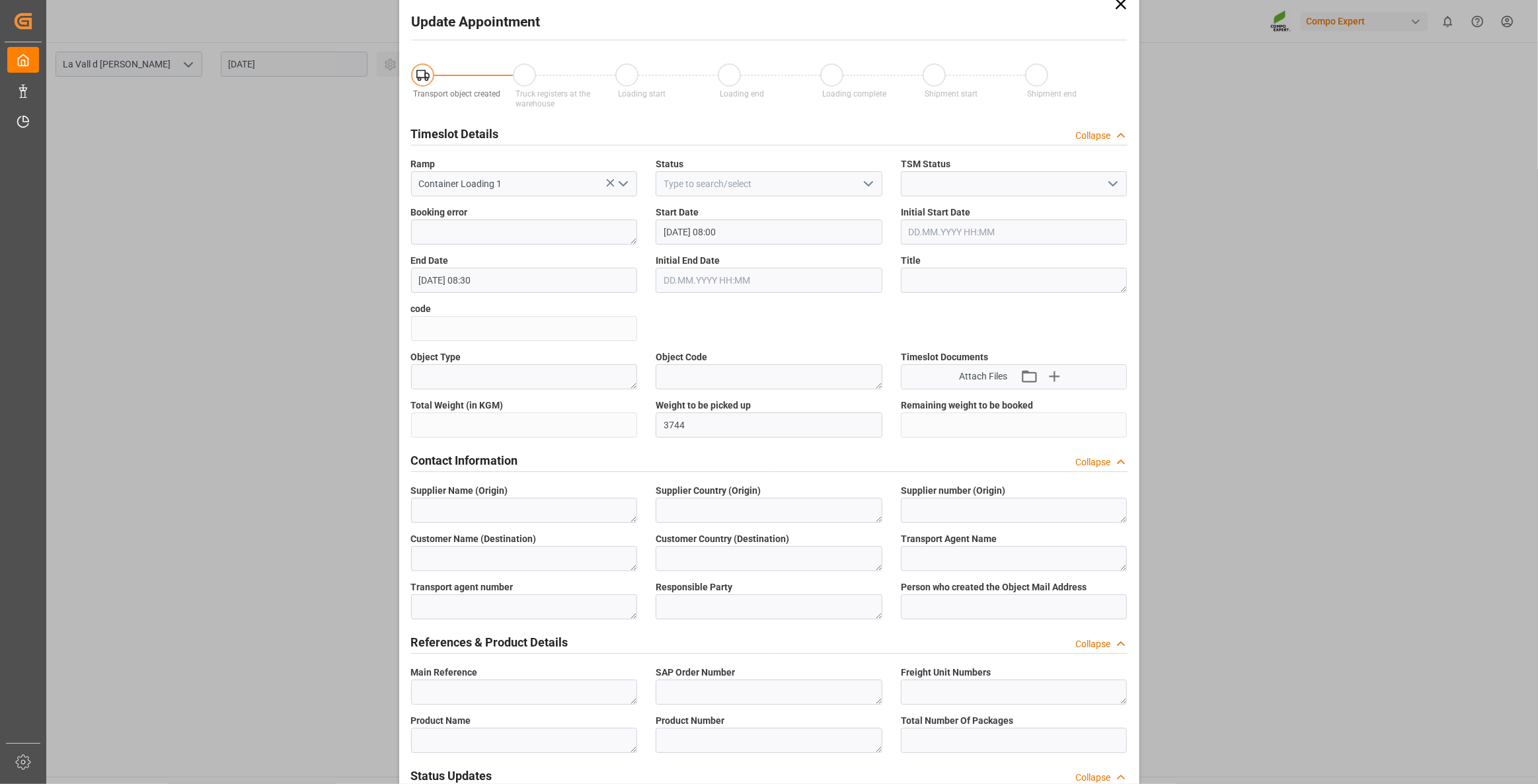
scroll to position [0, 0]
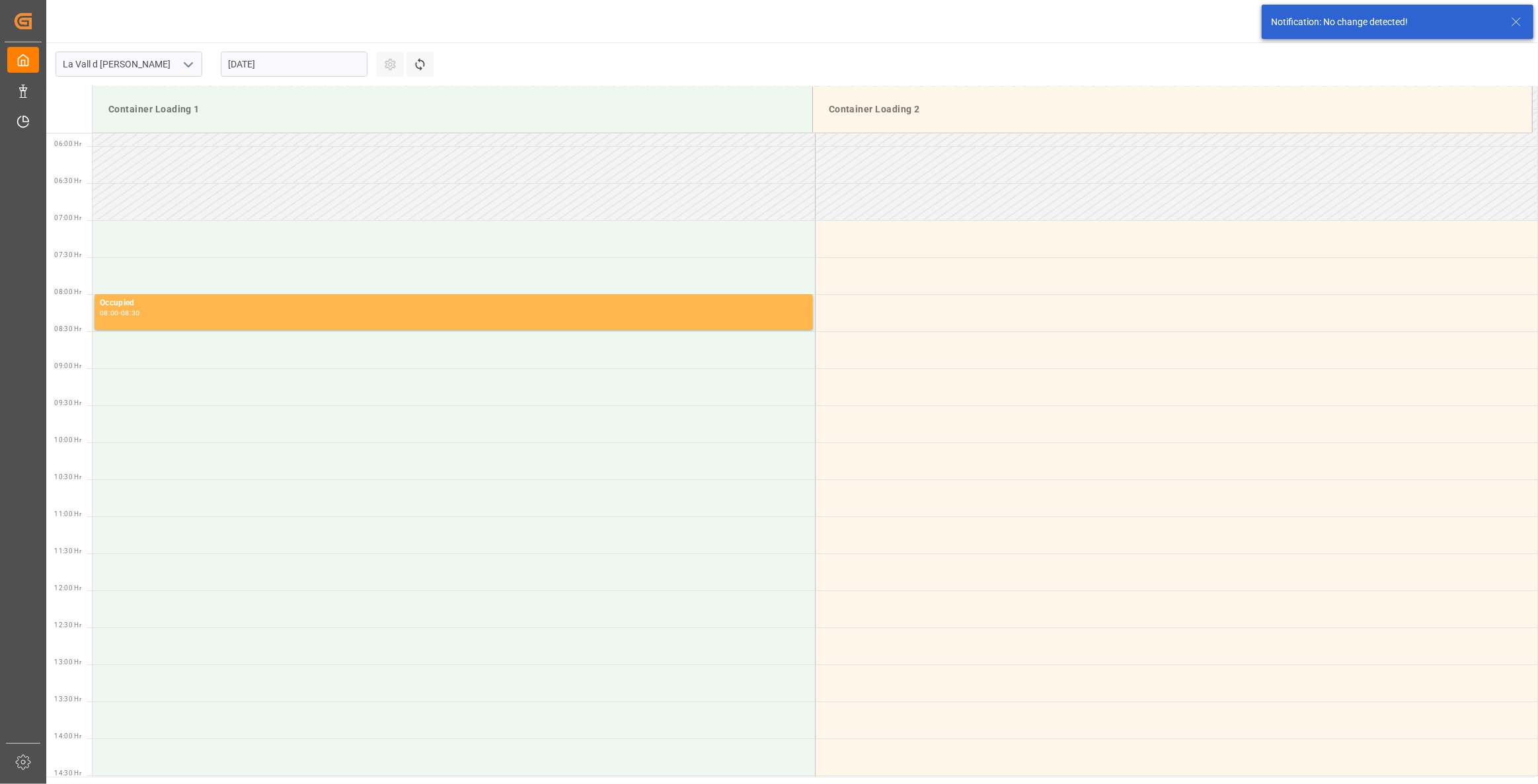
scroll to position [509, 0]
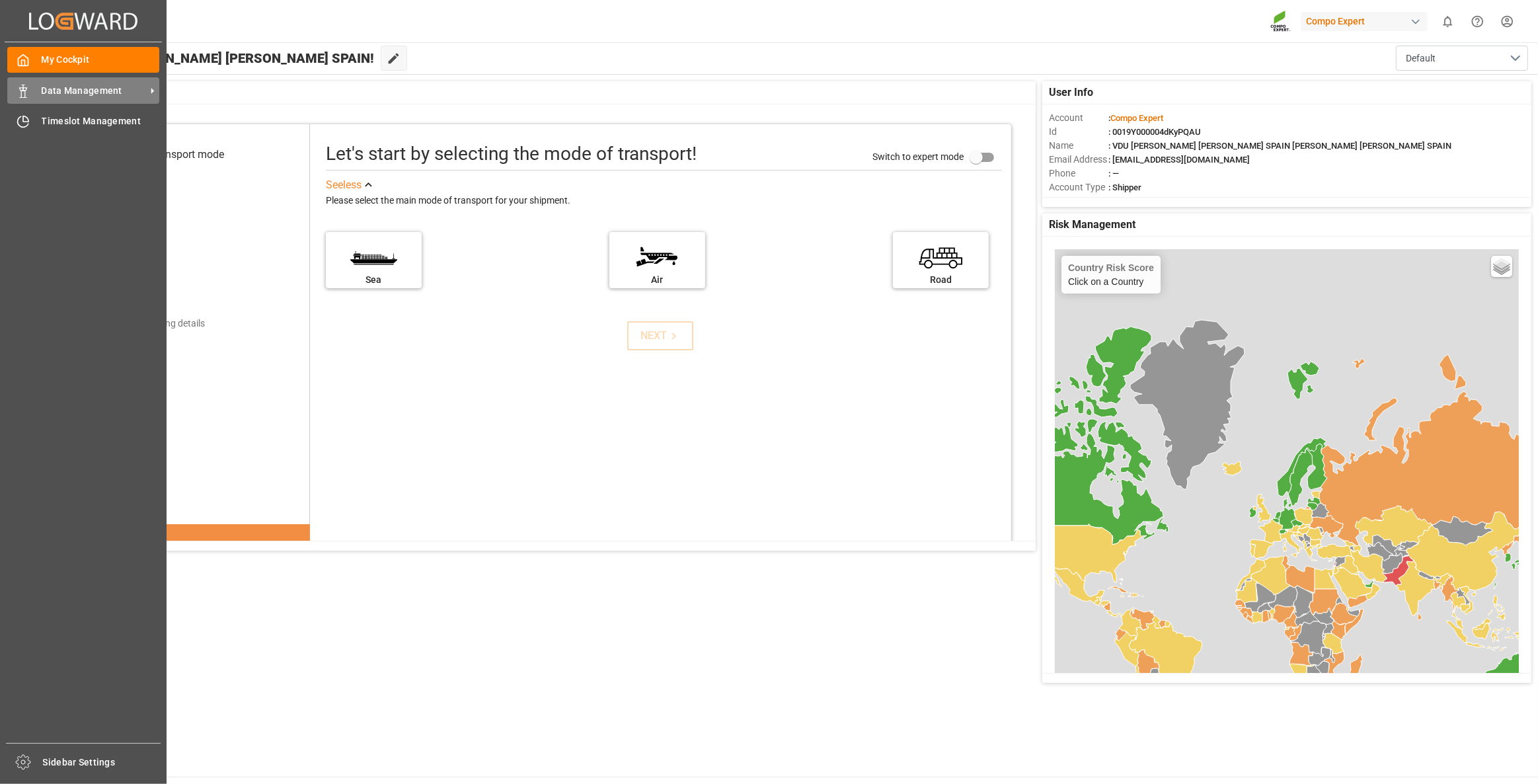
click at [94, 85] on span "Data Management" at bounding box center [94, 91] width 104 height 14
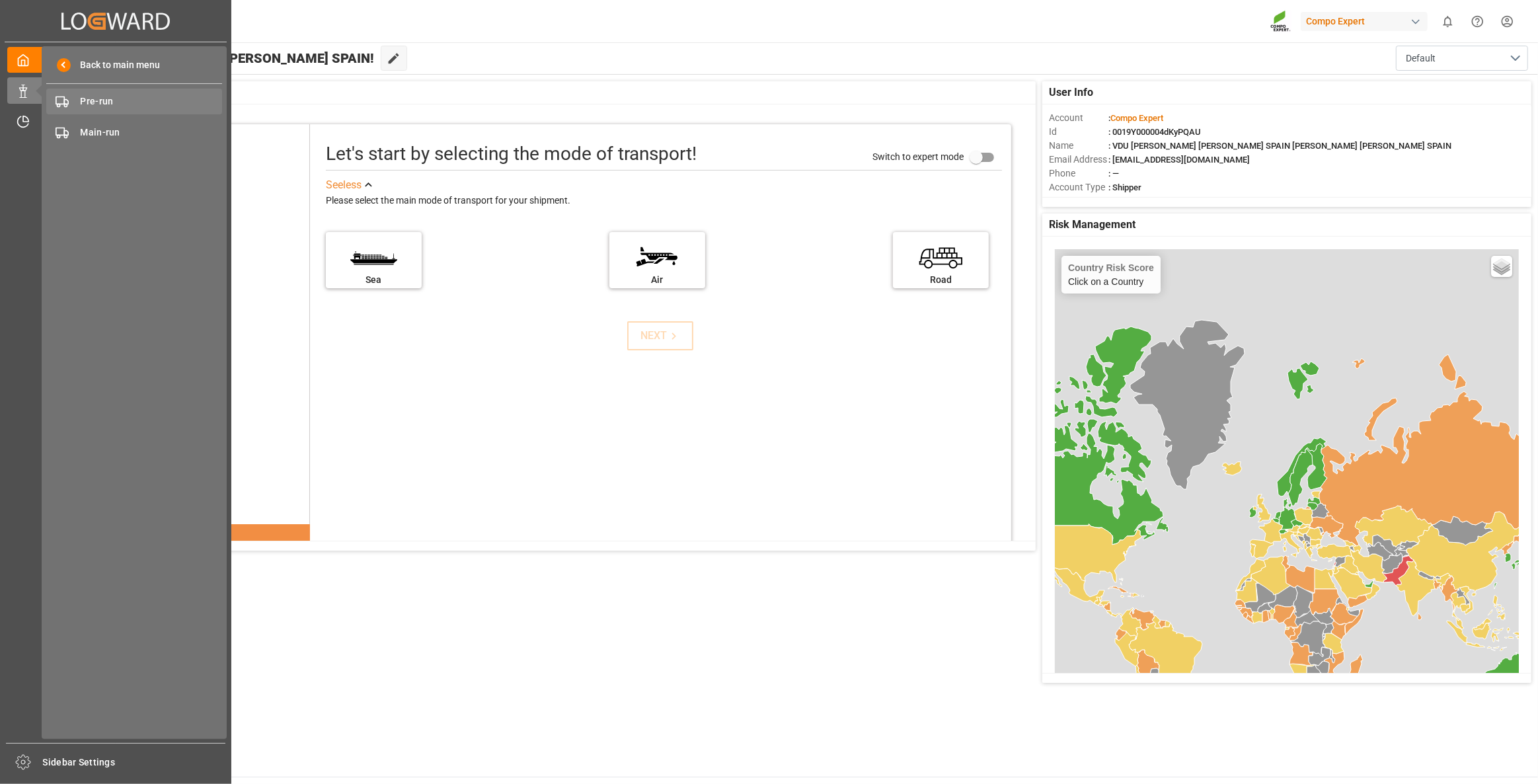
click at [142, 106] on span "Pre-run" at bounding box center [151, 101] width 142 height 14
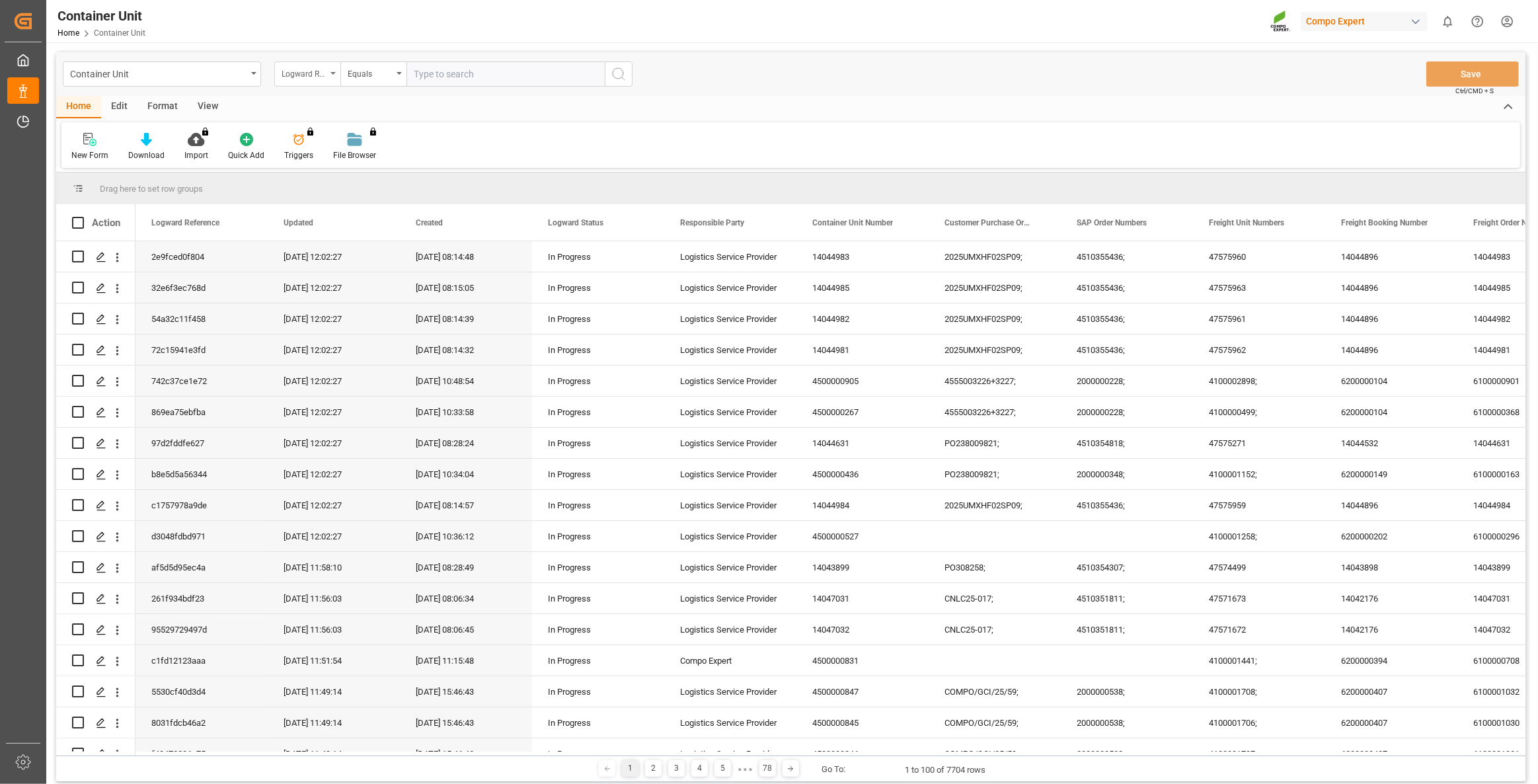
click at [329, 78] on div "Logward Reference" at bounding box center [307, 74] width 66 height 25
type input "sap"
click at [383, 135] on div "SAP Order Numbers" at bounding box center [373, 135] width 197 height 28
click at [491, 73] on input "text" at bounding box center [505, 74] width 198 height 25
paste input "4510360161"
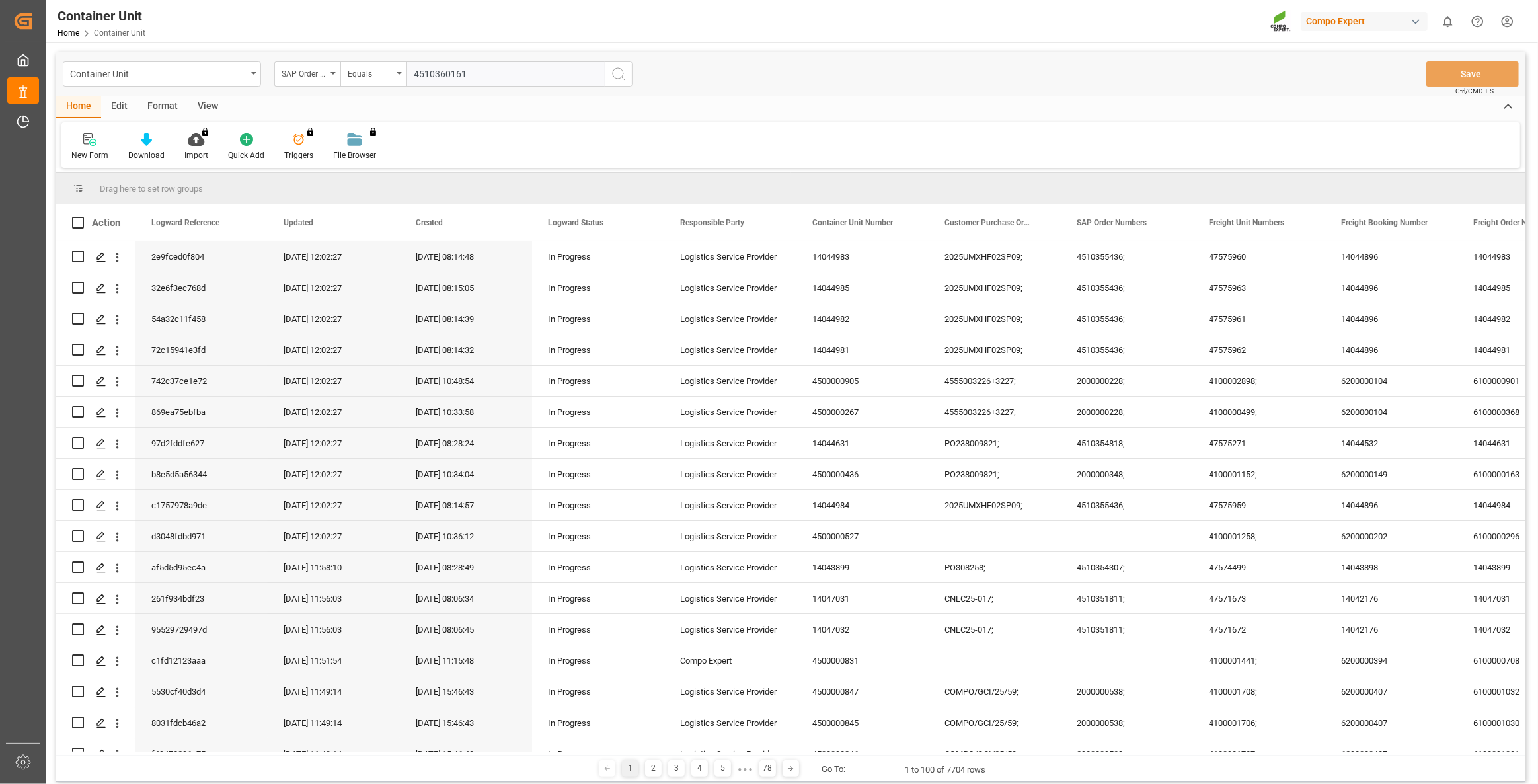
type input "4510360161;"
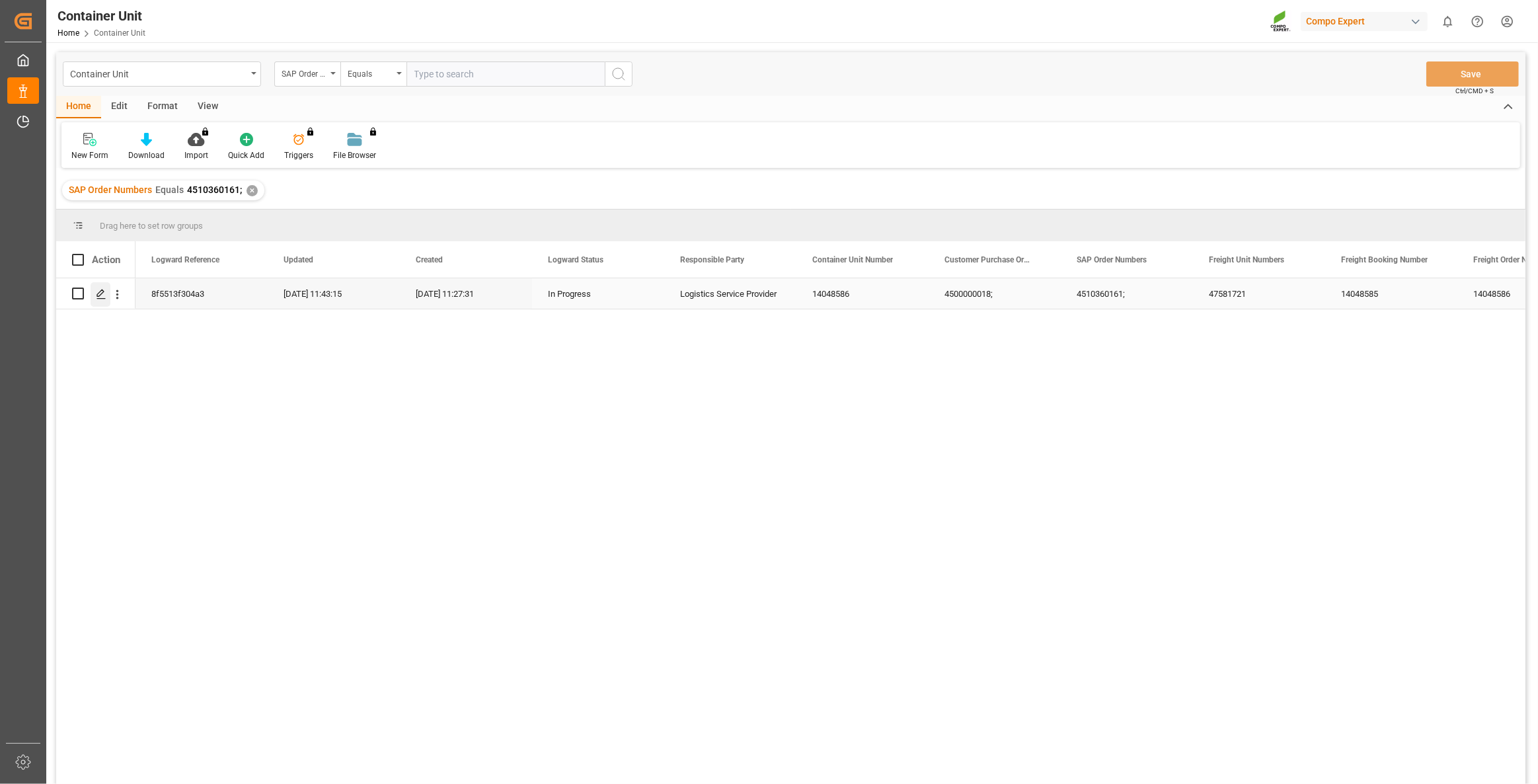
click at [102, 294] on icon "Press SPACE to select this row." at bounding box center [101, 294] width 10 height 10
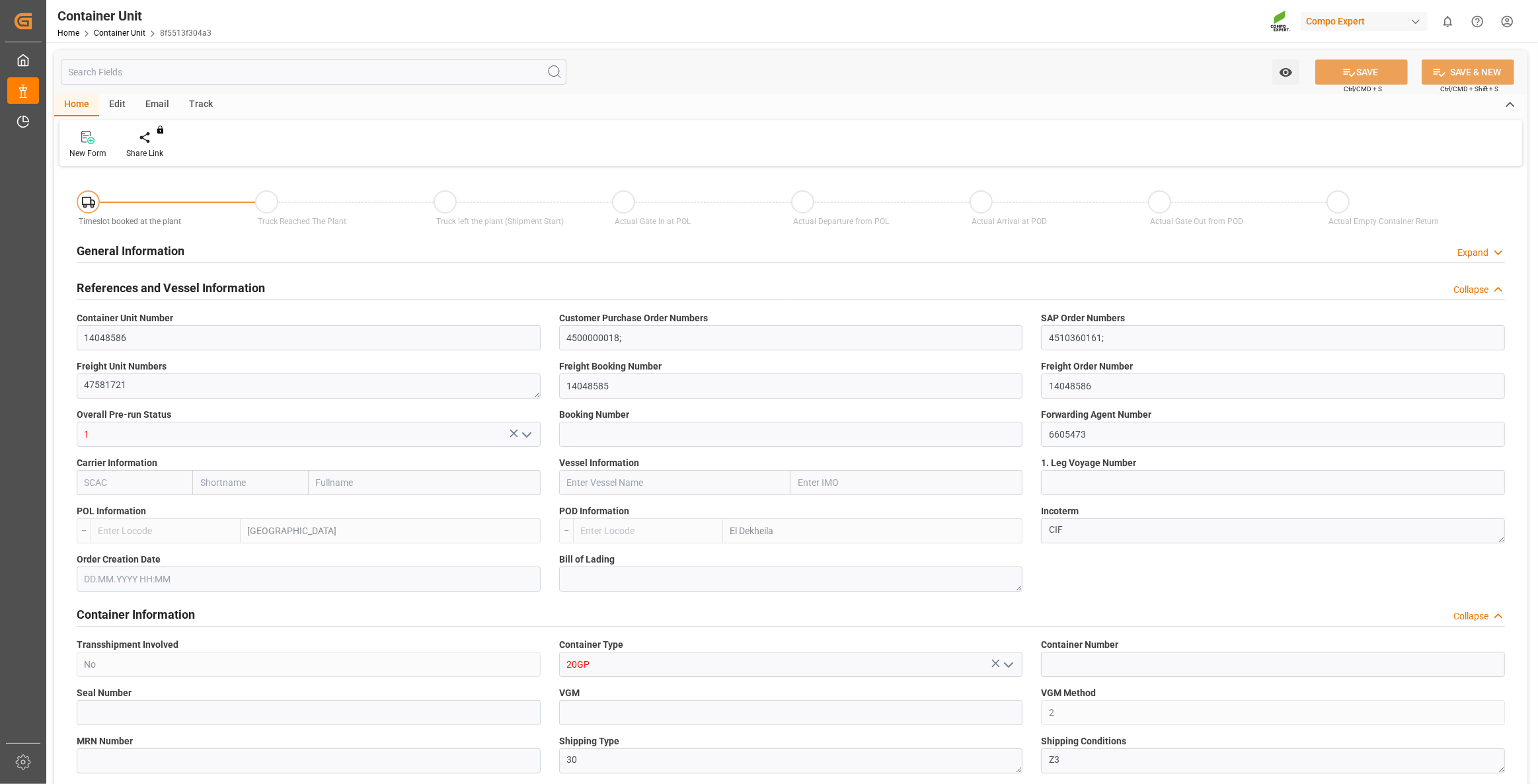
type input "ESVLC"
type input "EGEDK"
type input "0"
type input "10"
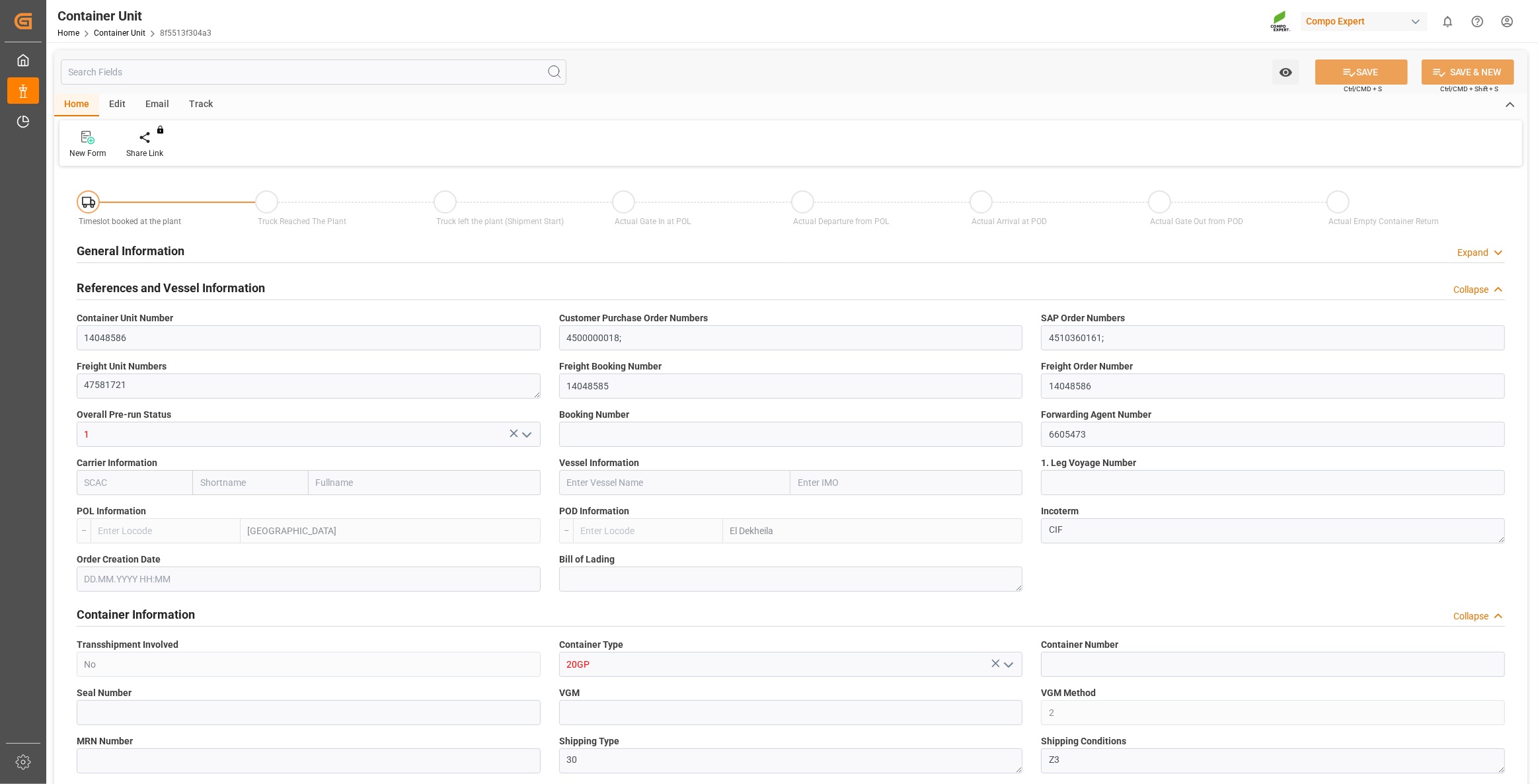
type input "3744"
type input "[DATE] 11:27"
type input "[DATE]"
click at [168, 142] on div at bounding box center [154, 137] width 56 height 14
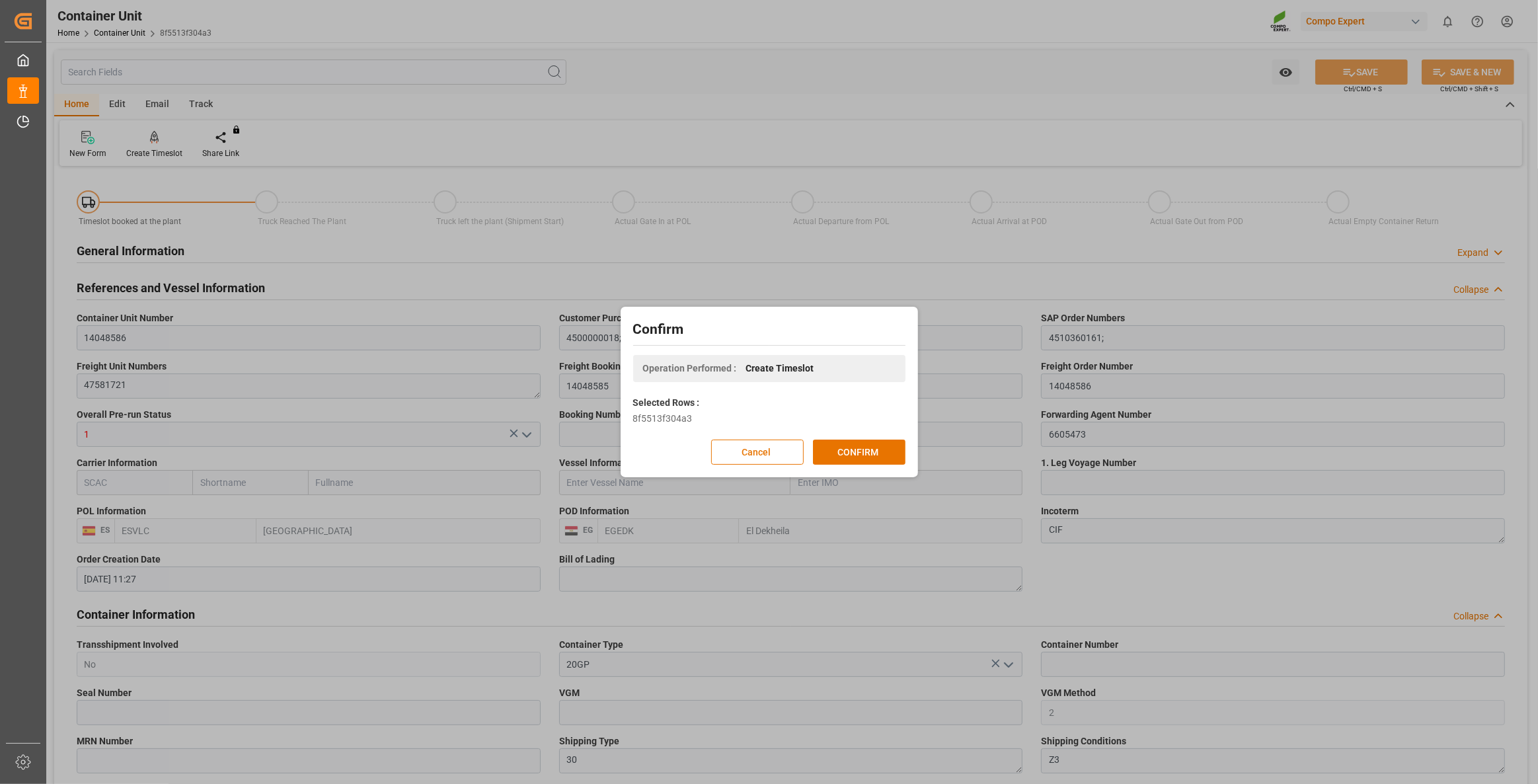
click at [872, 436] on div "Confirm Operation Performed : Create Timeslot Selected Rows : 8f5513f304a3 Canc…" at bounding box center [769, 392] width 291 height 164
click at [884, 459] on button "CONFIRM" at bounding box center [859, 452] width 92 height 25
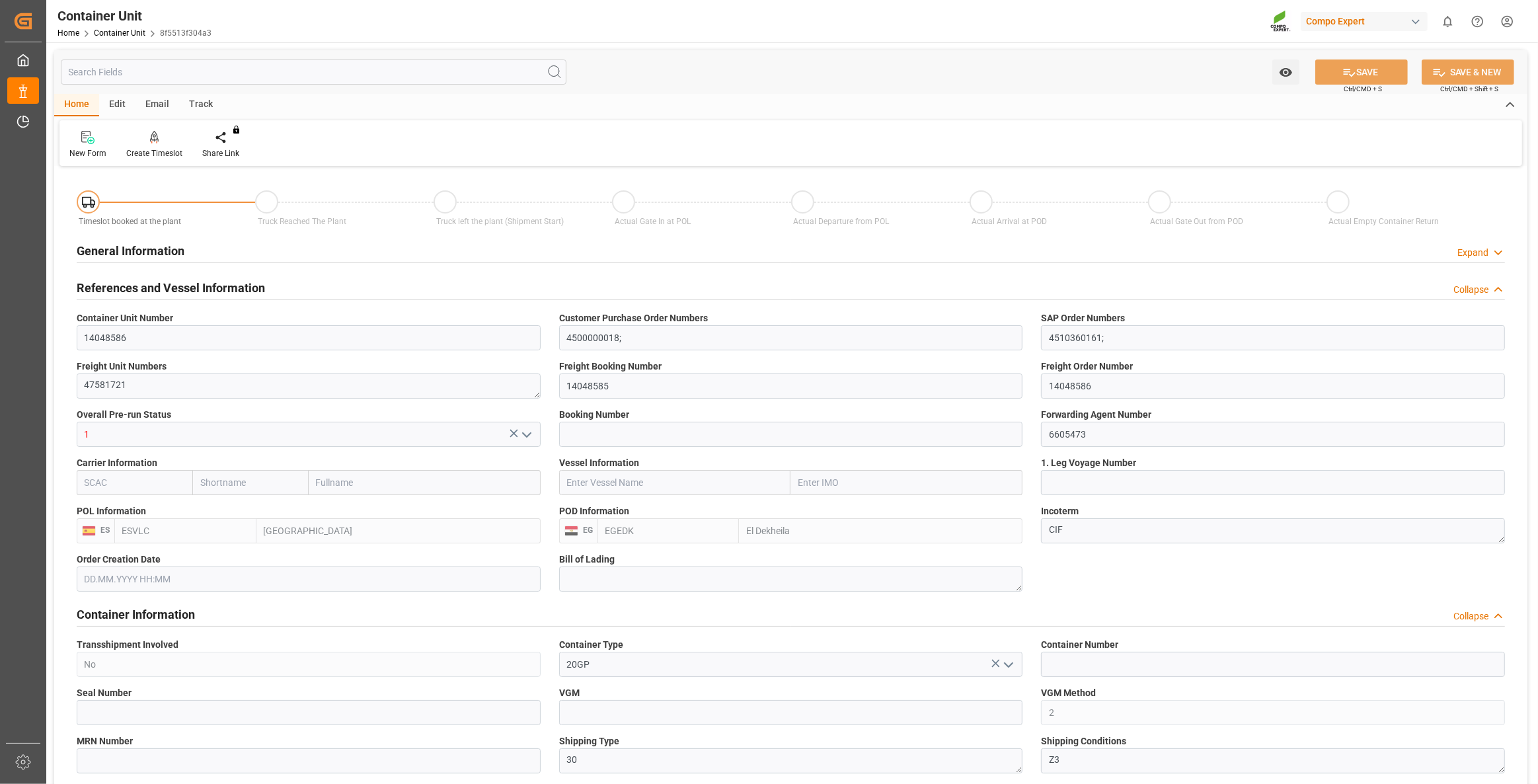
type input "ESVLC"
type input "EGEDK"
type input "0"
type input "10"
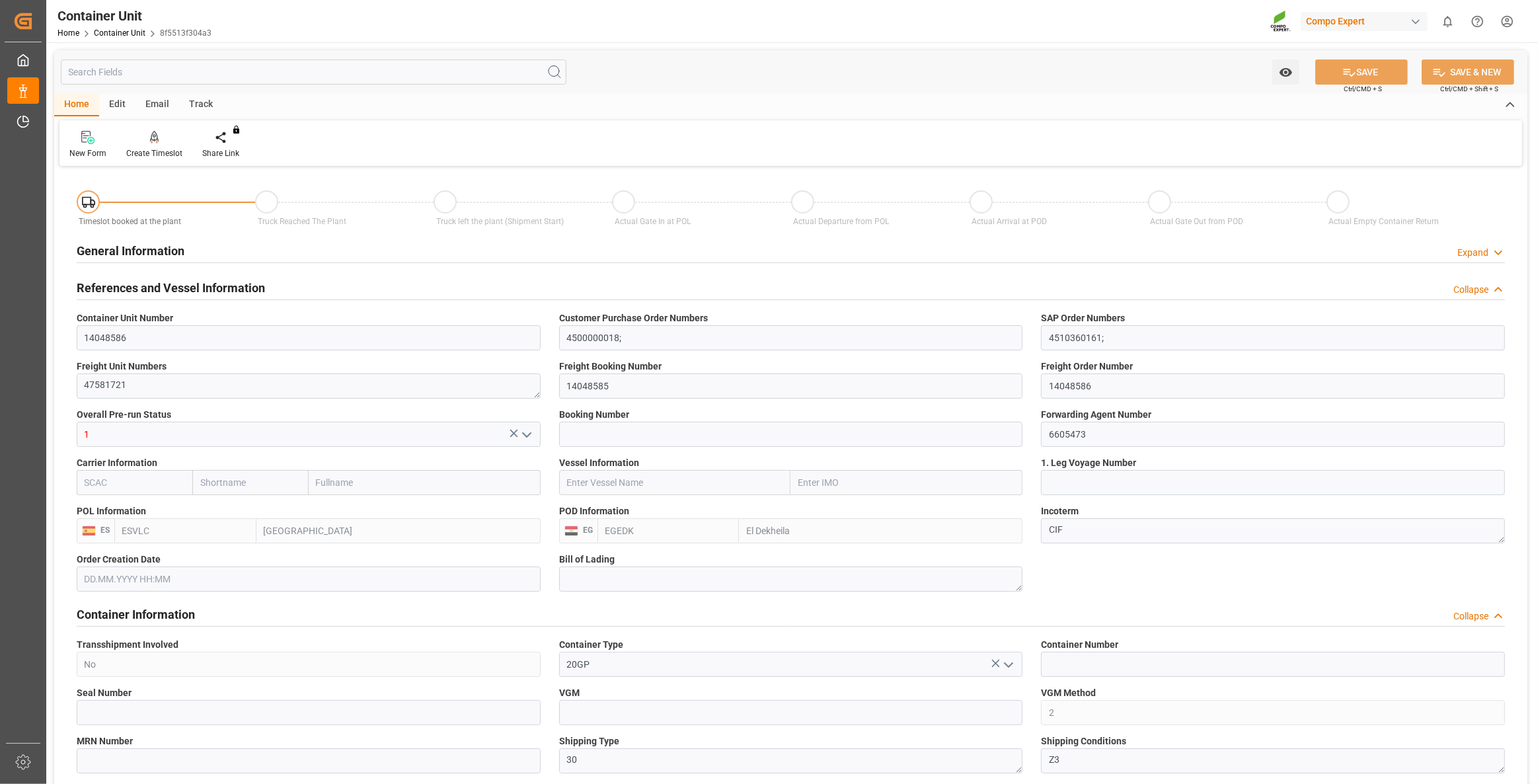
type input "3744"
type input "[DATE] 11:27"
type input "[DATE]"
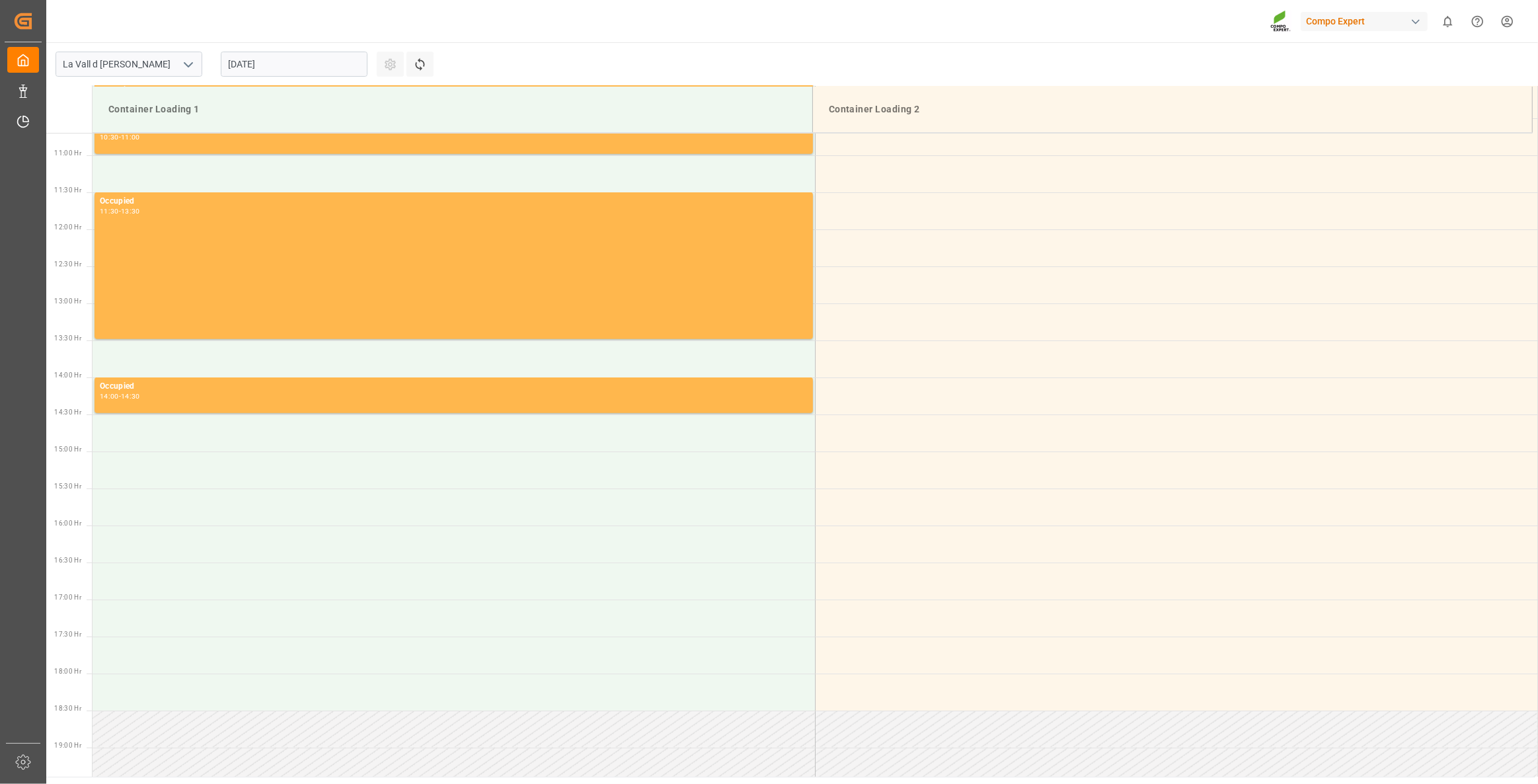
scroll to position [806, 0]
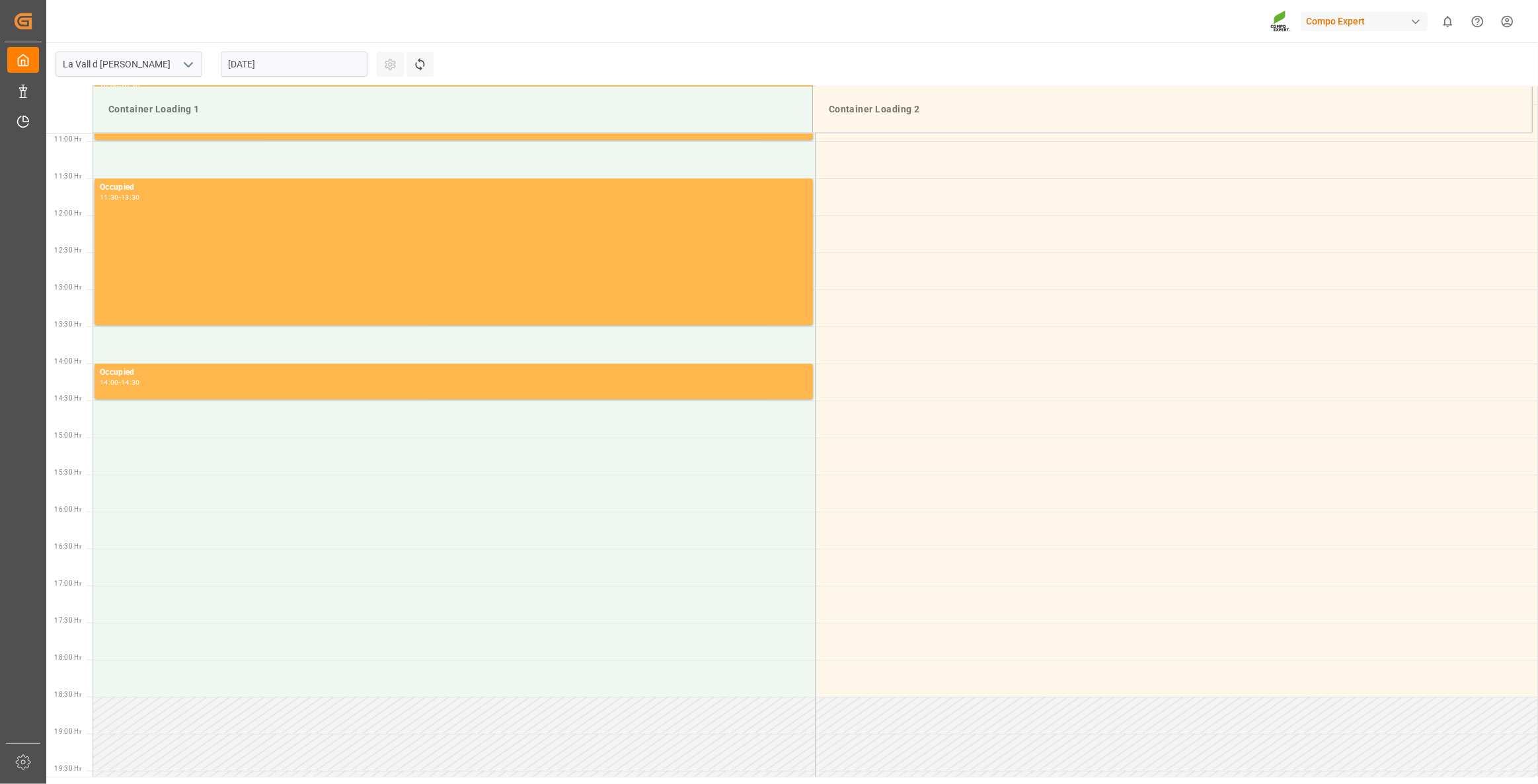
click at [287, 66] on input "11.08.2025" at bounding box center [294, 64] width 147 height 25
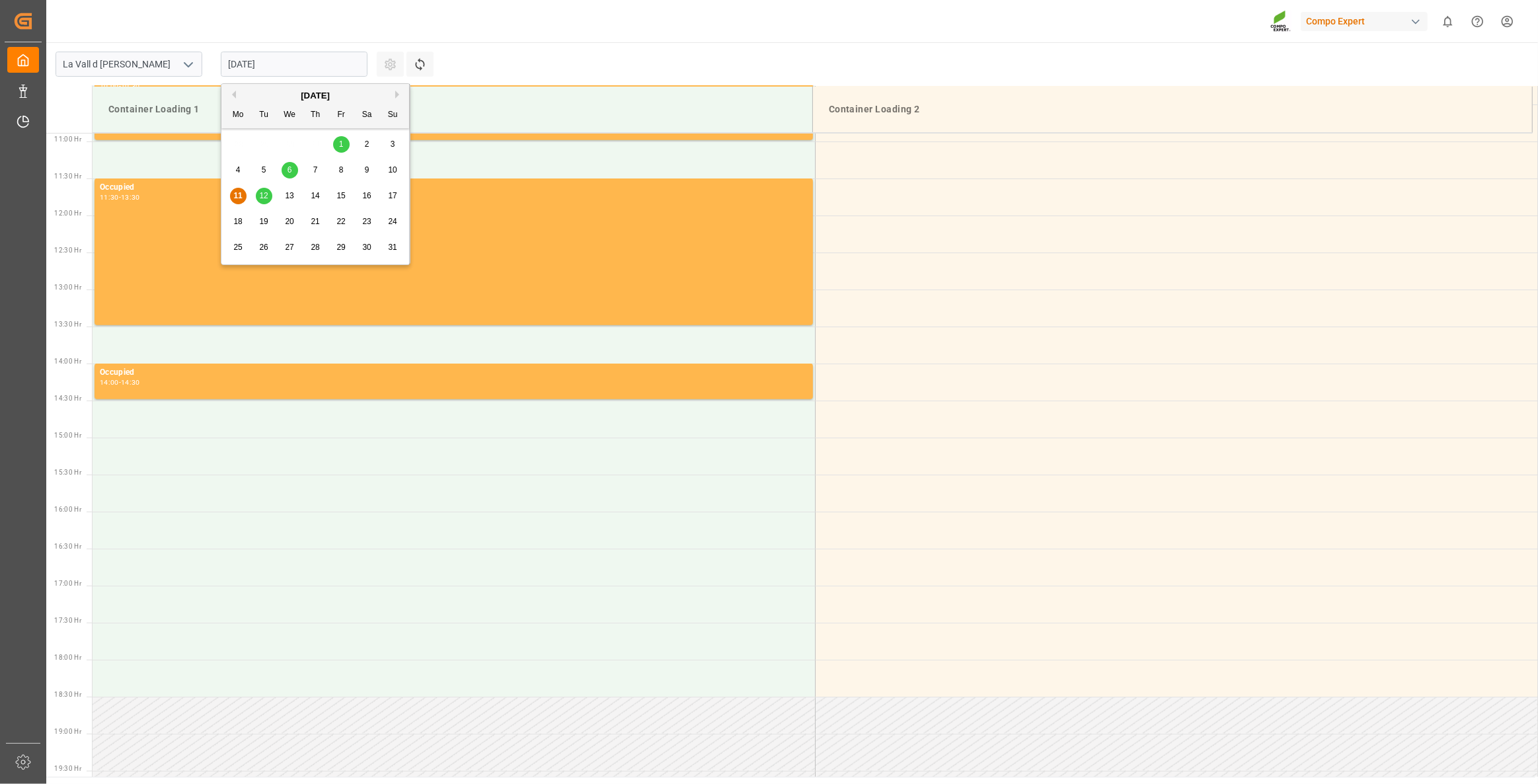
click at [285, 199] on span "13" at bounding box center [289, 195] width 8 height 9
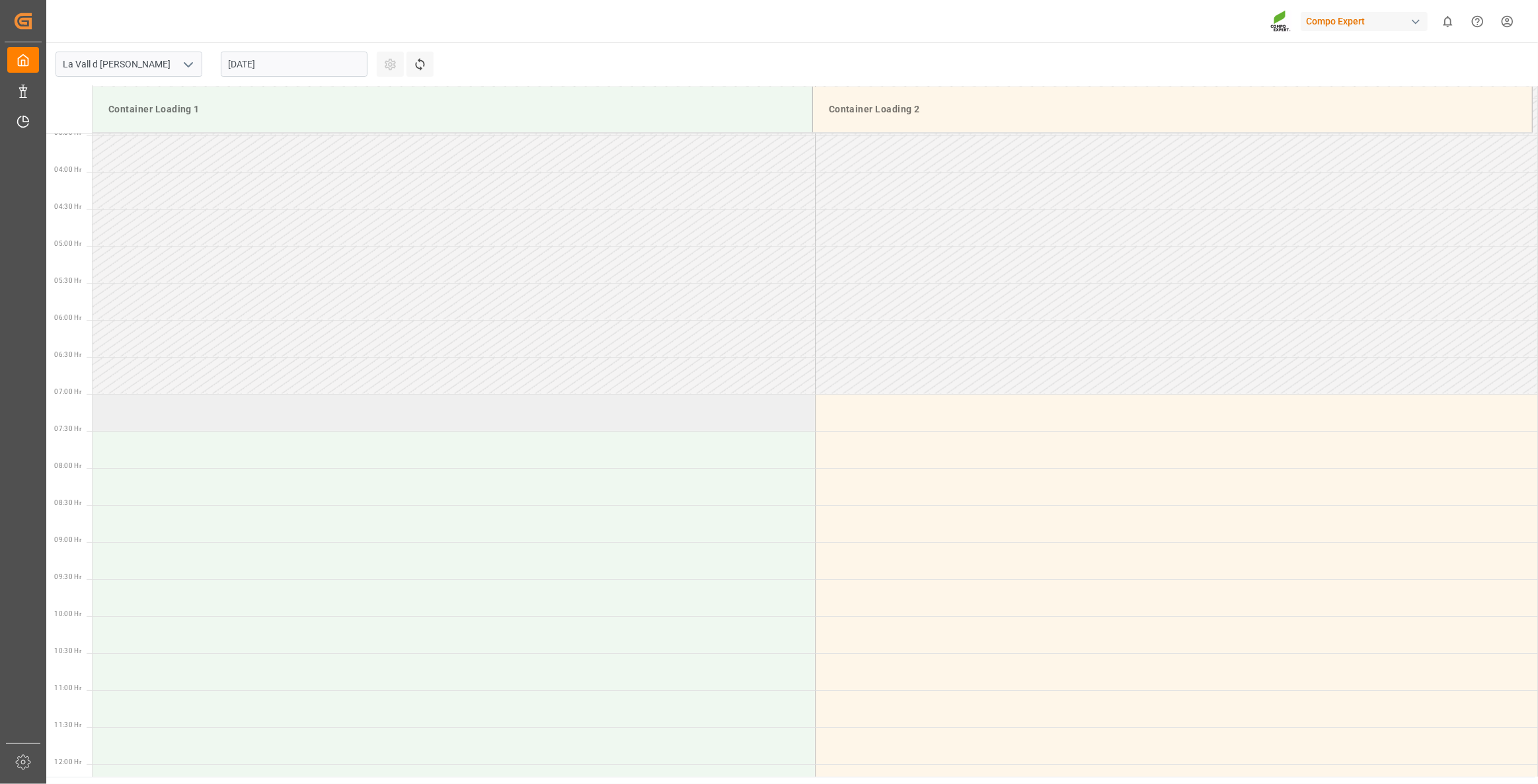
scroll to position [264, 0]
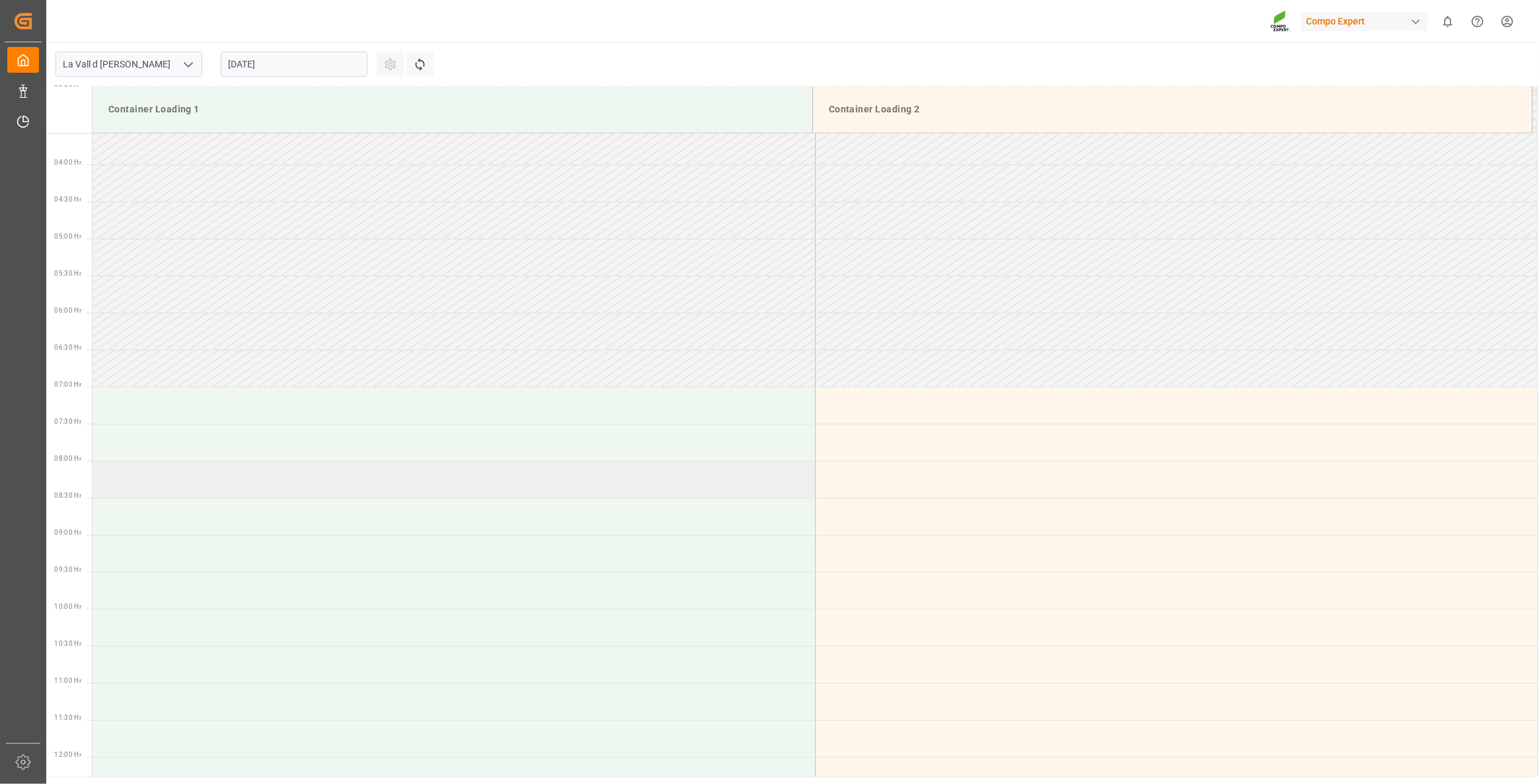
click at [170, 476] on td at bounding box center [453, 479] width 722 height 37
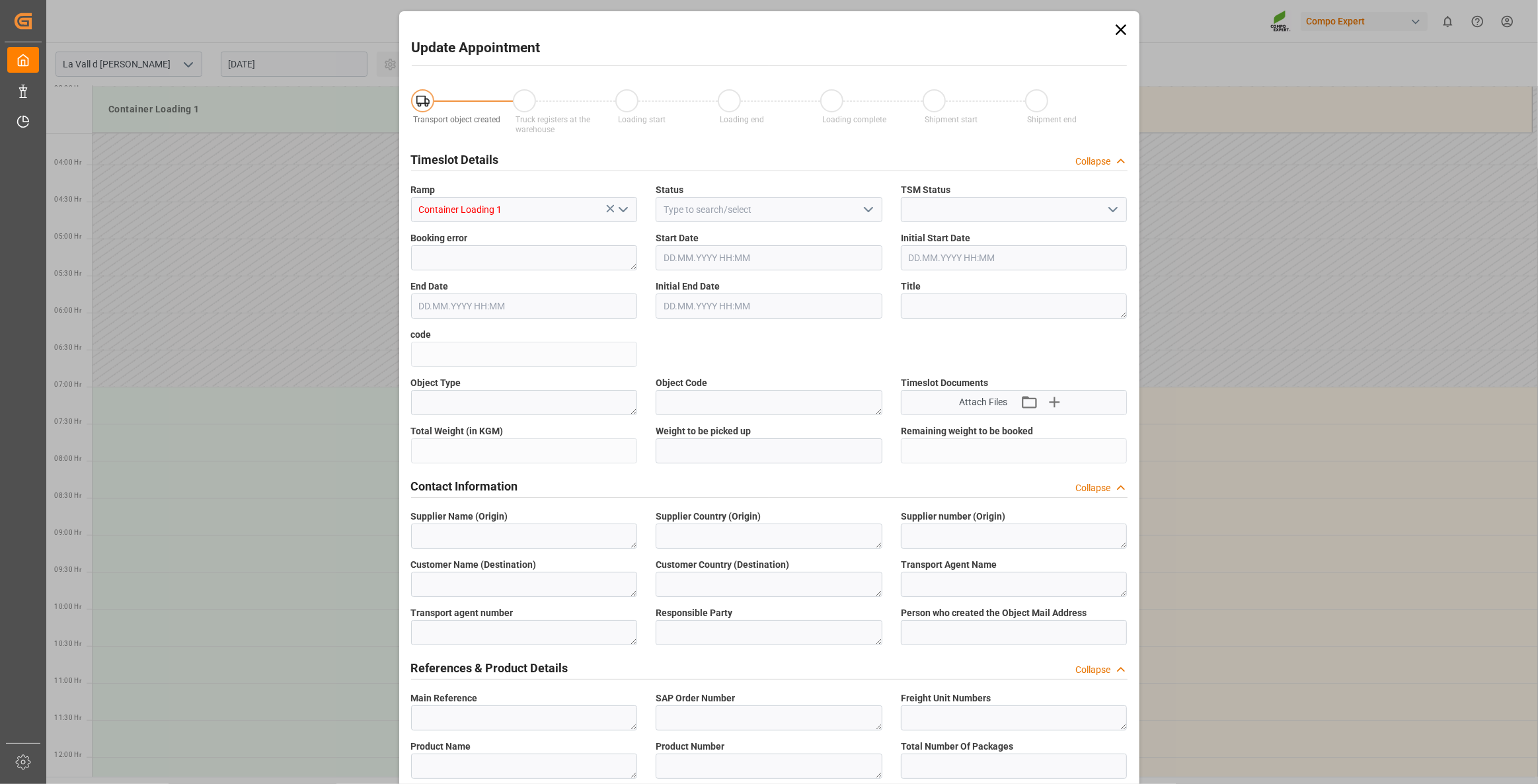
type input "13.08.2025 08:00"
type input "13.08.2025 08:30"
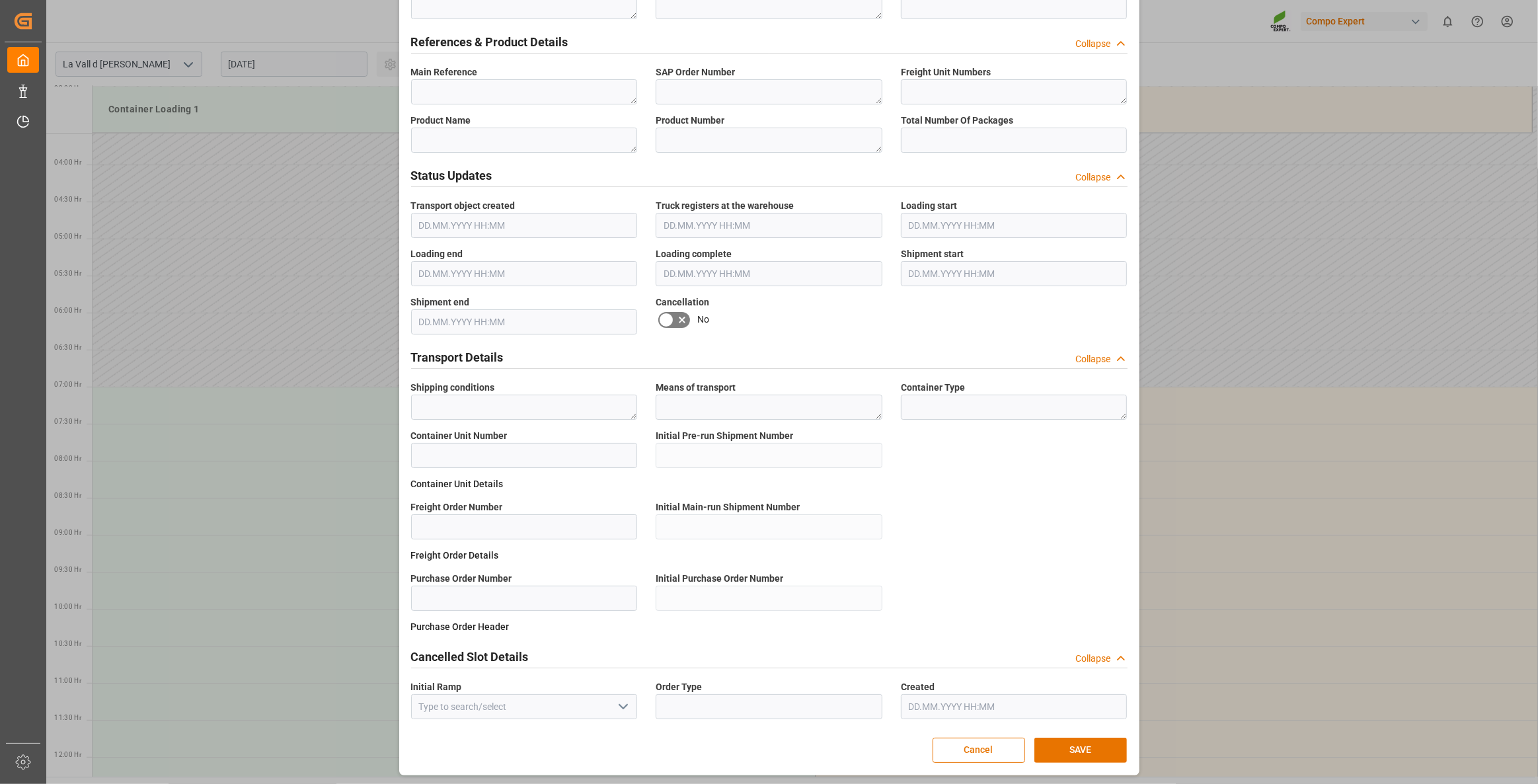
scroll to position [627, 0]
click at [1076, 743] on button "SAVE" at bounding box center [1081, 749] width 92 height 25
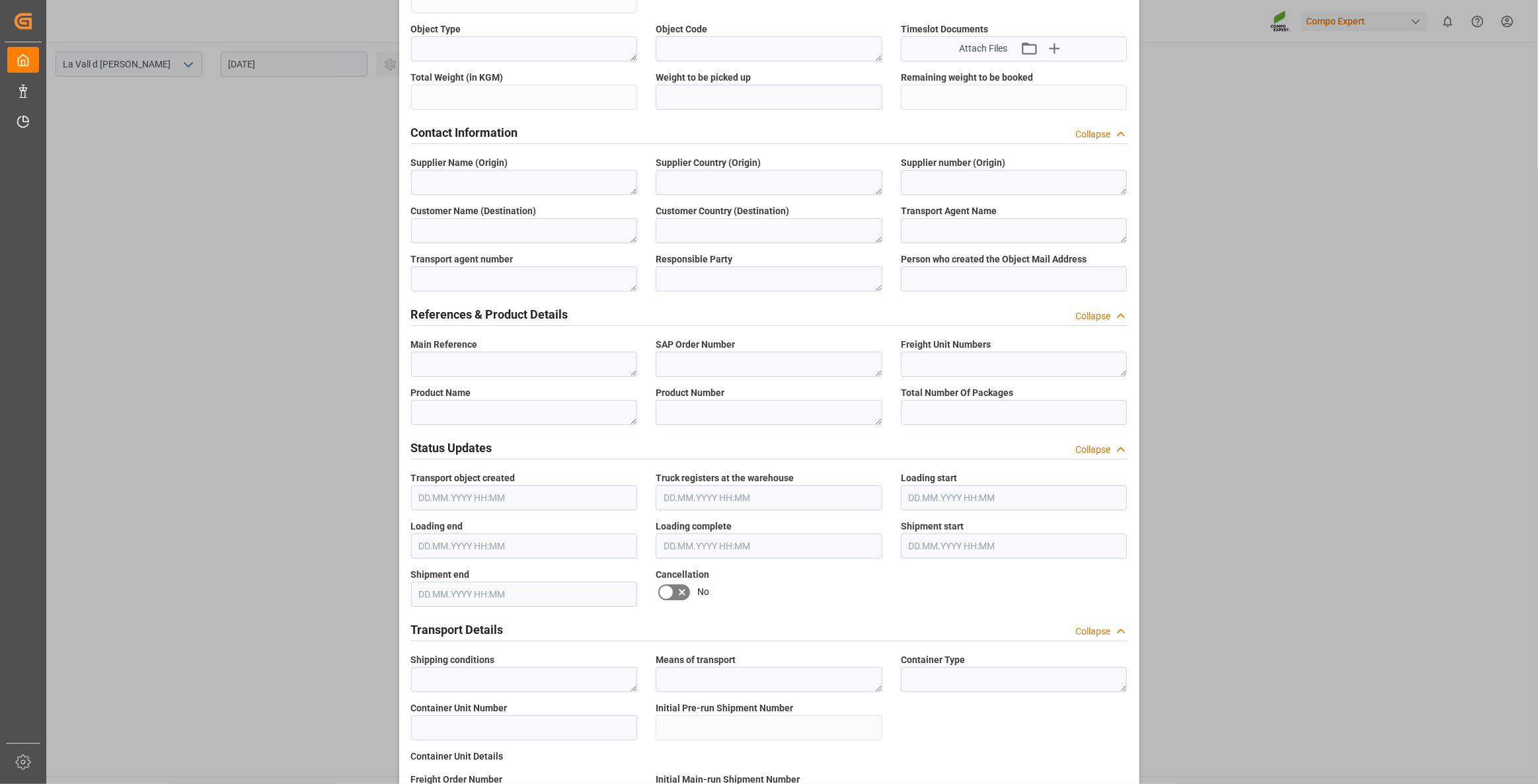
scroll to position [0, 0]
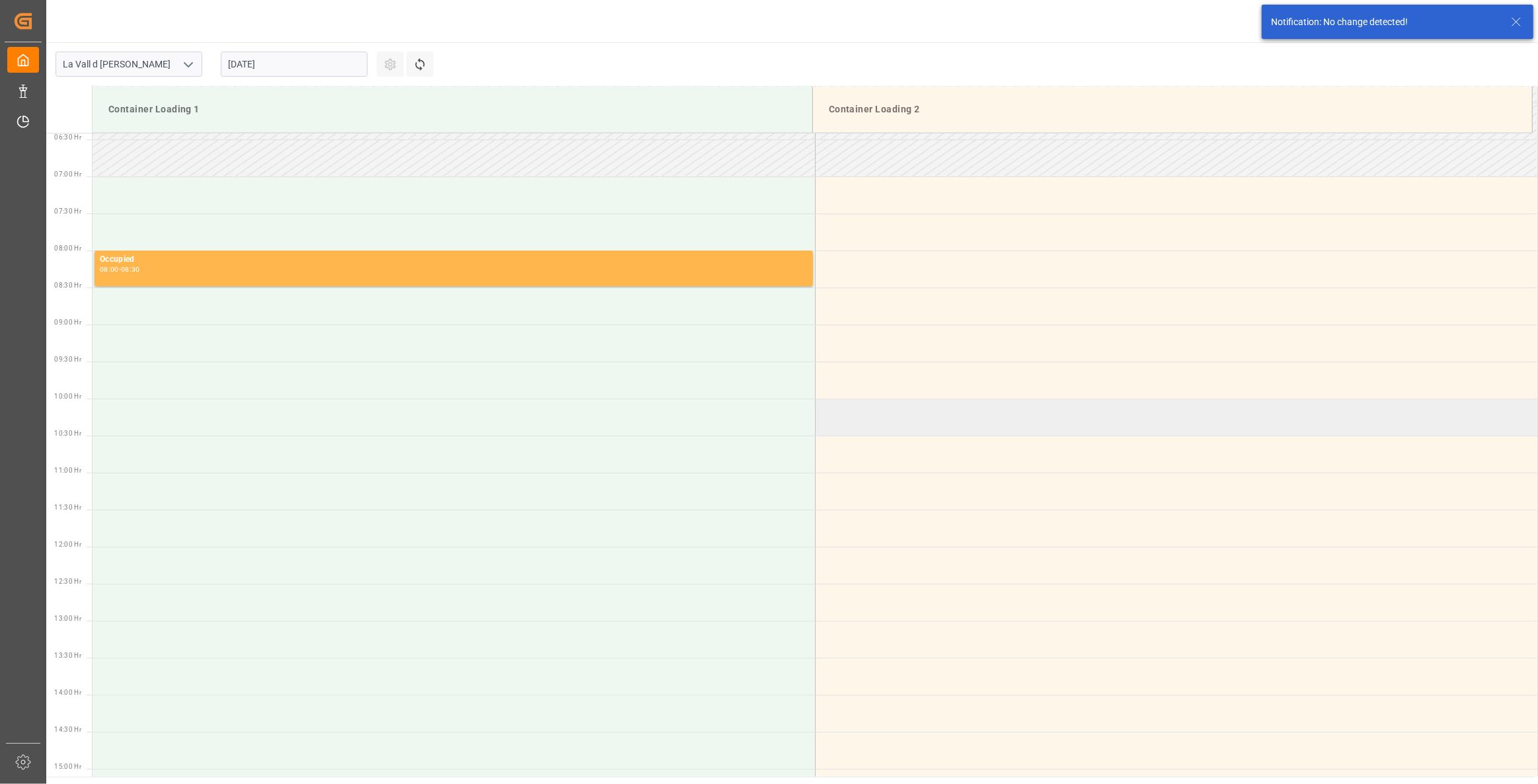
scroll to position [509, 0]
